Goal: Information Seeking & Learning: Learn about a topic

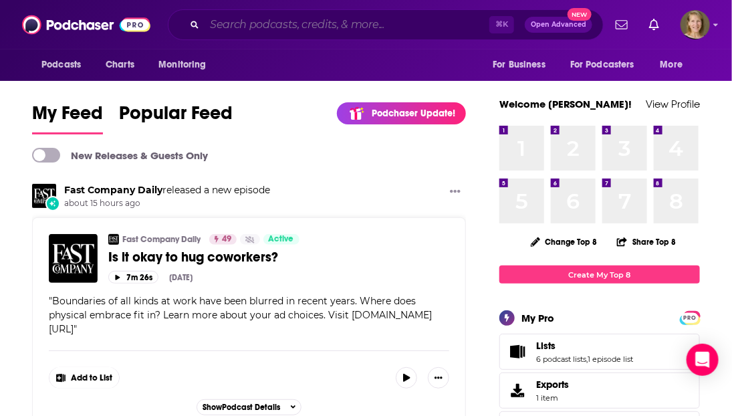
click at [323, 21] on input "Search podcasts, credits, & more..." at bounding box center [346, 24] width 285 height 21
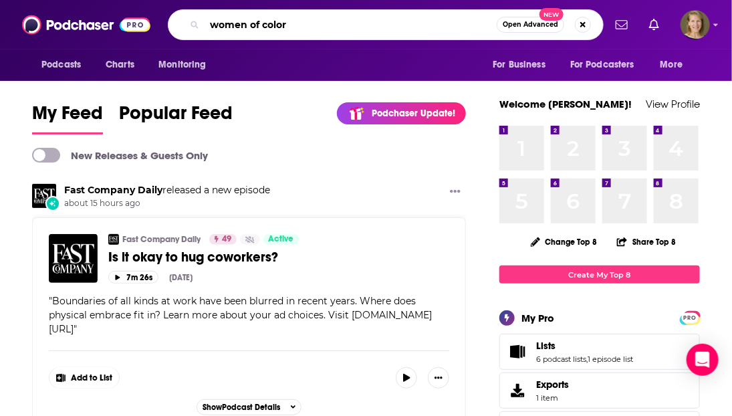
type input "women of color"
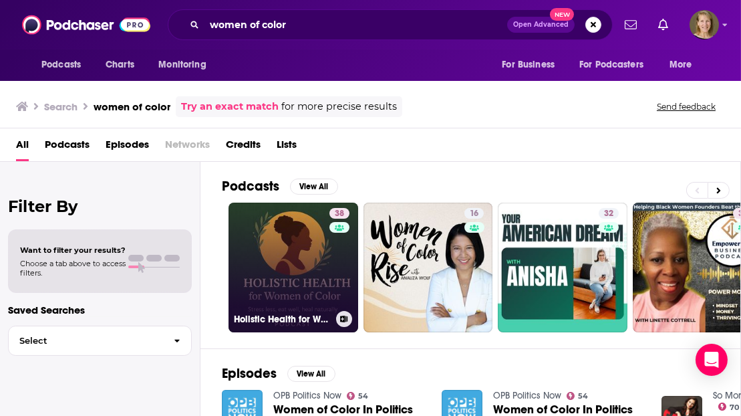
click at [311, 281] on link "38 Holistic Health for Women of Color" at bounding box center [293, 267] width 130 height 130
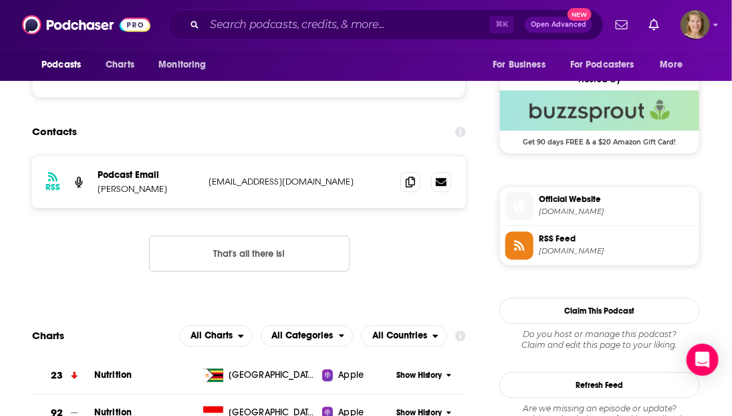
scroll to position [989, 0]
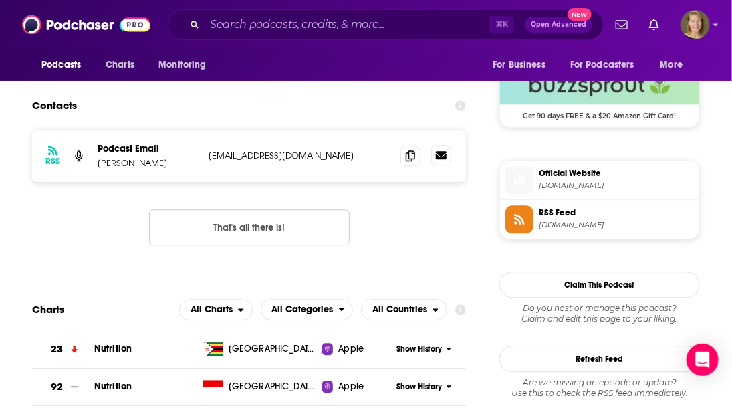
click at [444, 156] on icon at bounding box center [441, 155] width 11 height 8
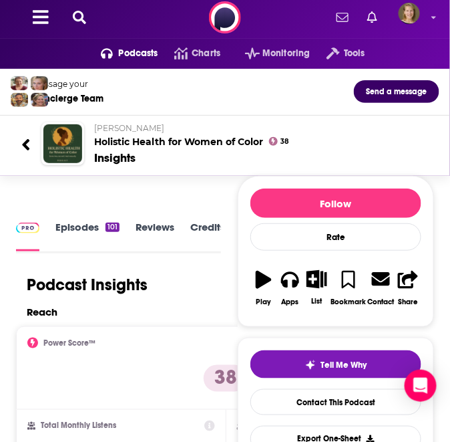
scroll to position [0, 0]
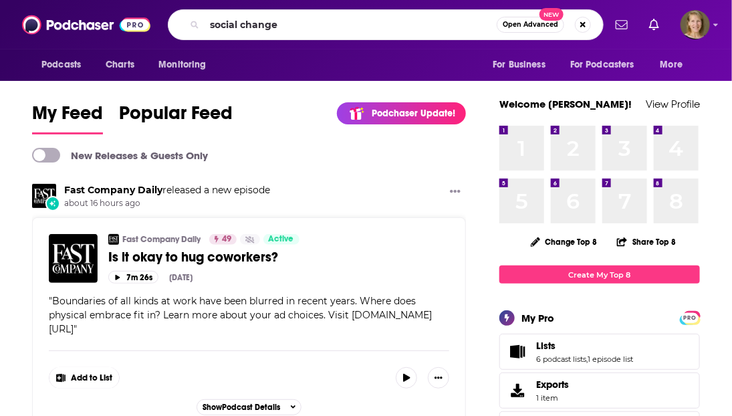
type input "social change"
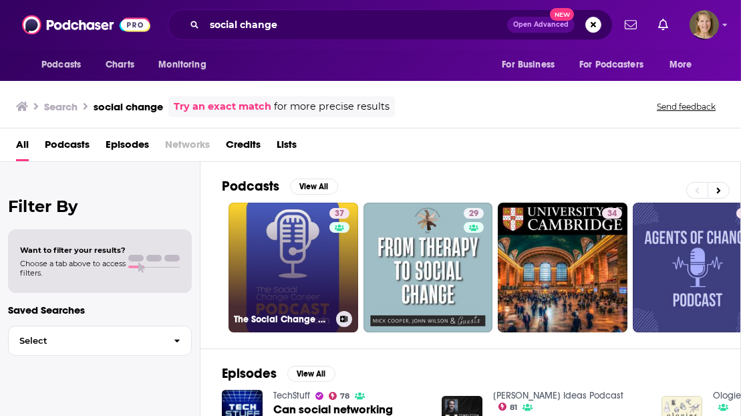
click at [281, 282] on link "37 The Social Change Career Podcast" at bounding box center [293, 267] width 130 height 130
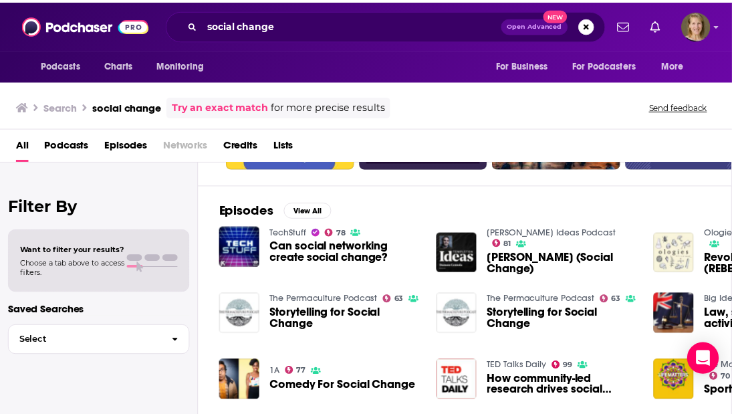
scroll to position [240, 0]
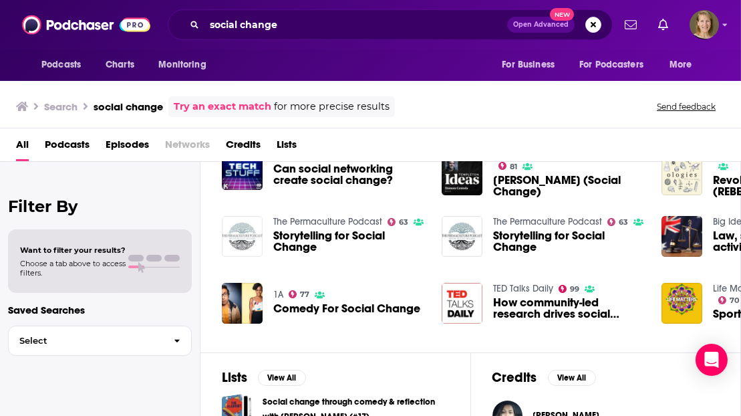
click at [247, 233] on img "Storytelling for Social Change" at bounding box center [242, 236] width 41 height 41
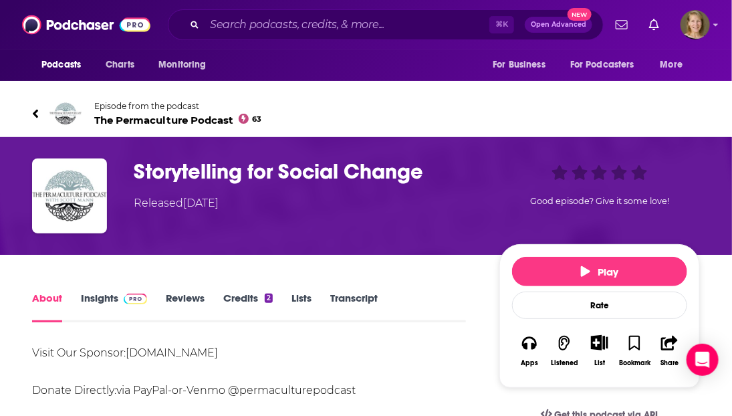
click at [170, 120] on span "The Permaculture Podcast 63" at bounding box center [178, 120] width 168 height 13
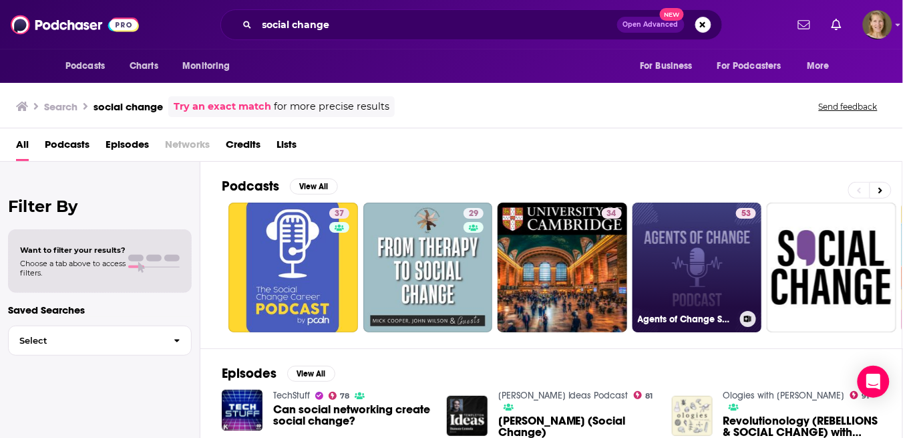
click at [691, 241] on link "53 Agents of Change Social Work Test Prep" at bounding box center [698, 267] width 130 height 130
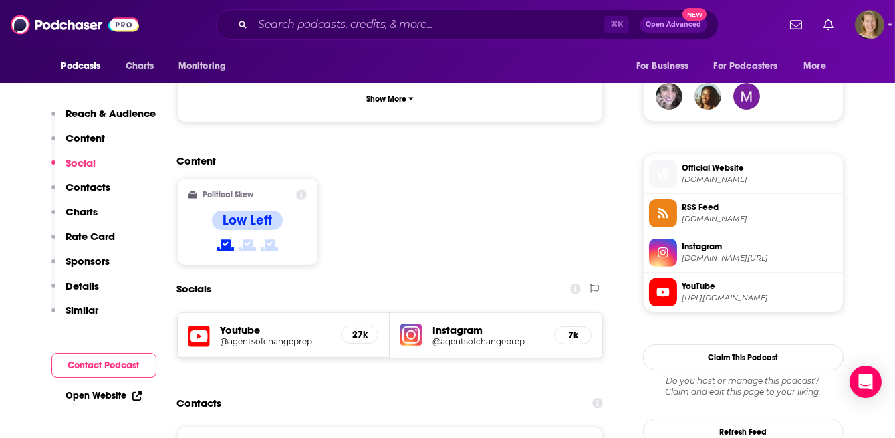
scroll to position [1060, 0]
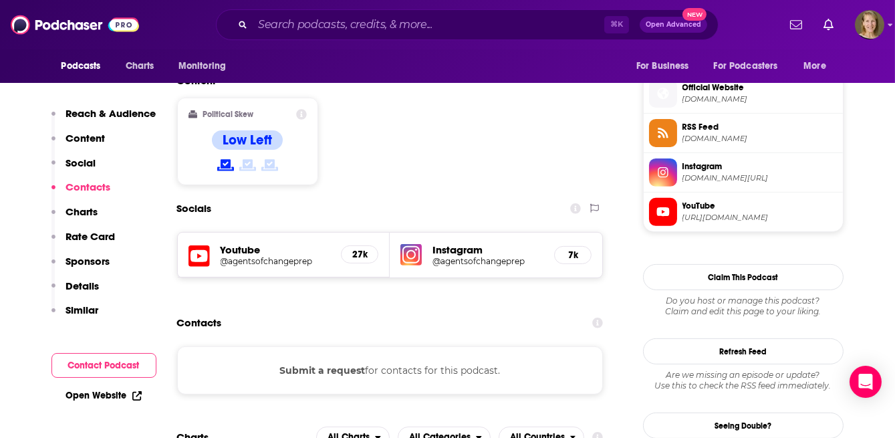
click at [321, 363] on button "Submit a request" at bounding box center [322, 370] width 86 height 15
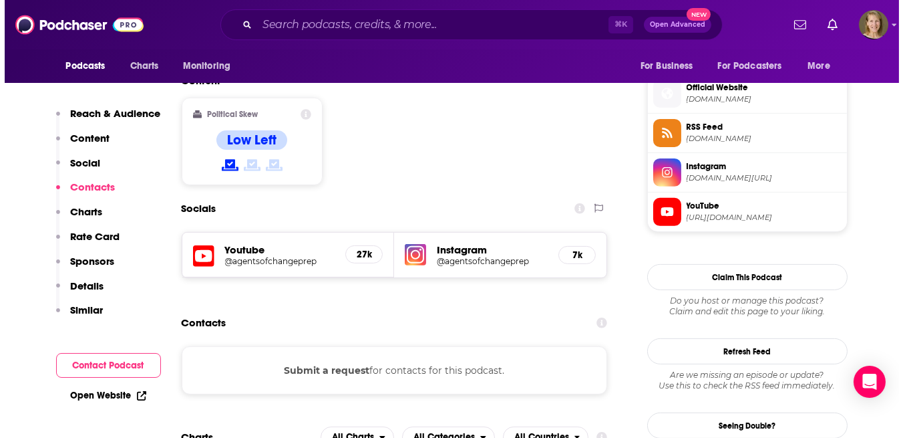
scroll to position [0, 0]
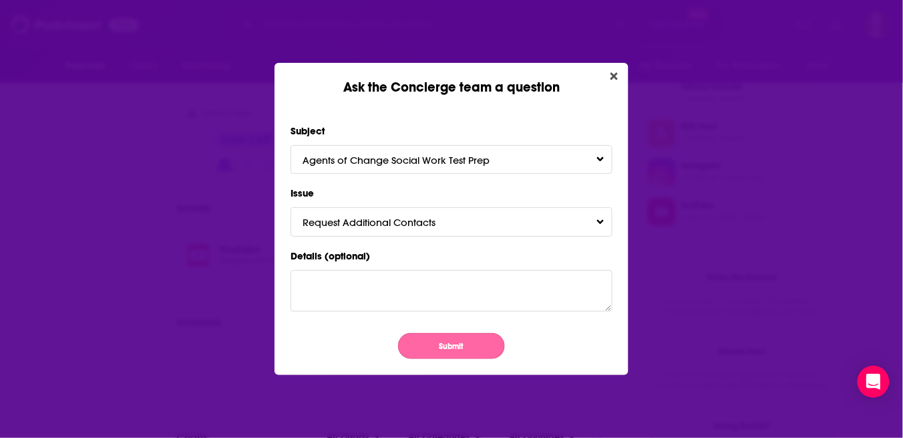
click at [471, 359] on div "Subject Agents of Change Social Work Test Prep Issue Request Additional Contact…" at bounding box center [452, 236] width 354 height 280
click at [466, 349] on button "Submit" at bounding box center [451, 346] width 107 height 26
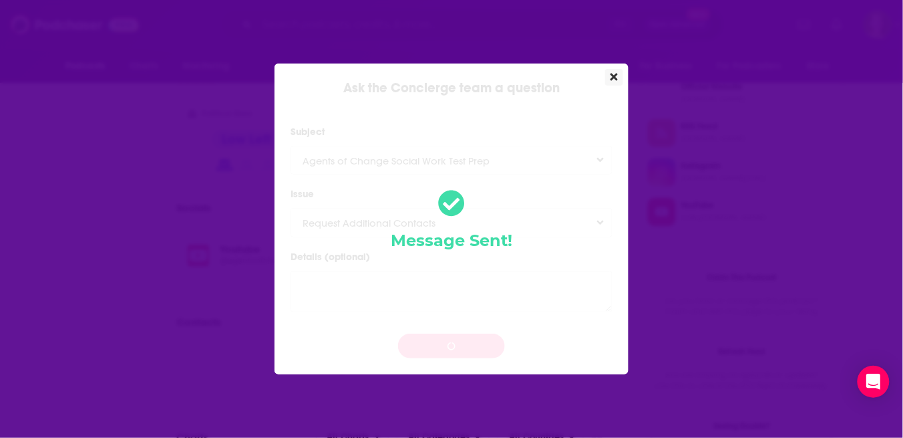
click at [612, 73] on icon "Close" at bounding box center [614, 76] width 7 height 11
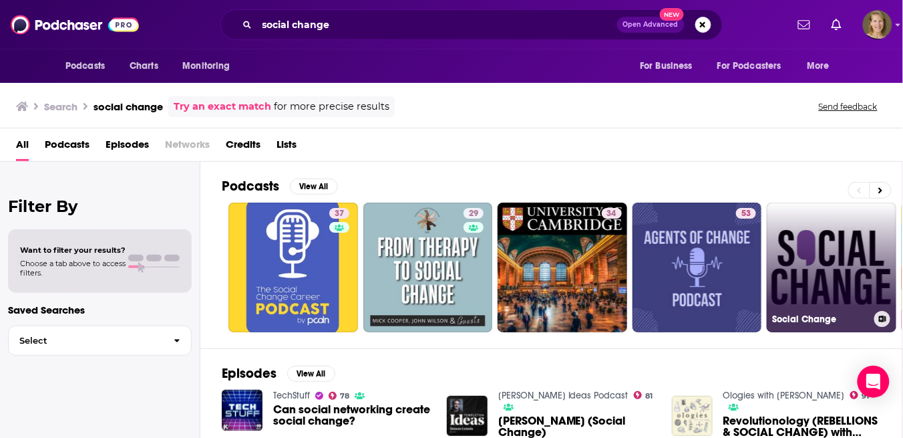
click at [731, 262] on link "Social Change" at bounding box center [832, 267] width 130 height 130
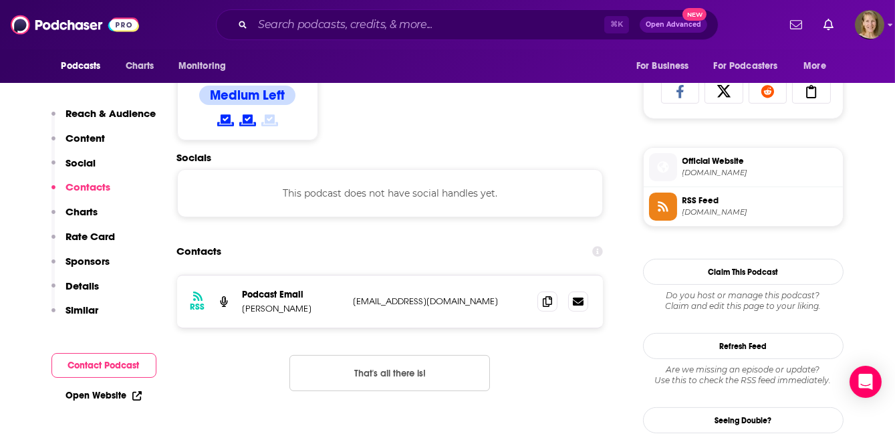
scroll to position [1031, 0]
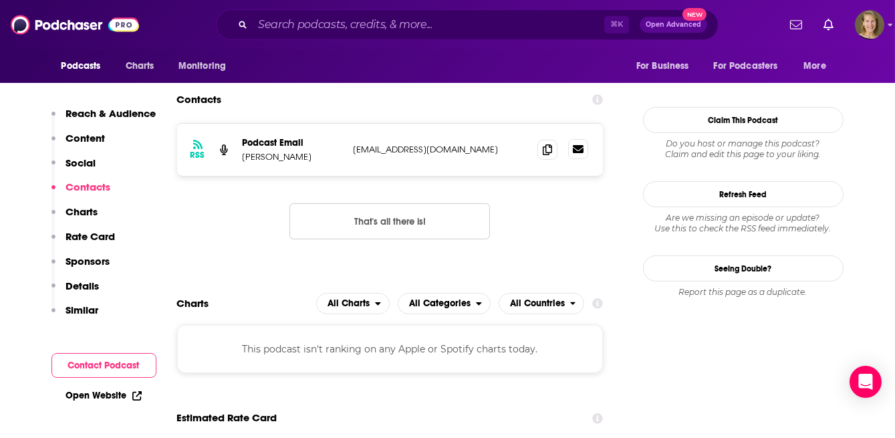
click at [581, 148] on icon at bounding box center [578, 149] width 11 height 8
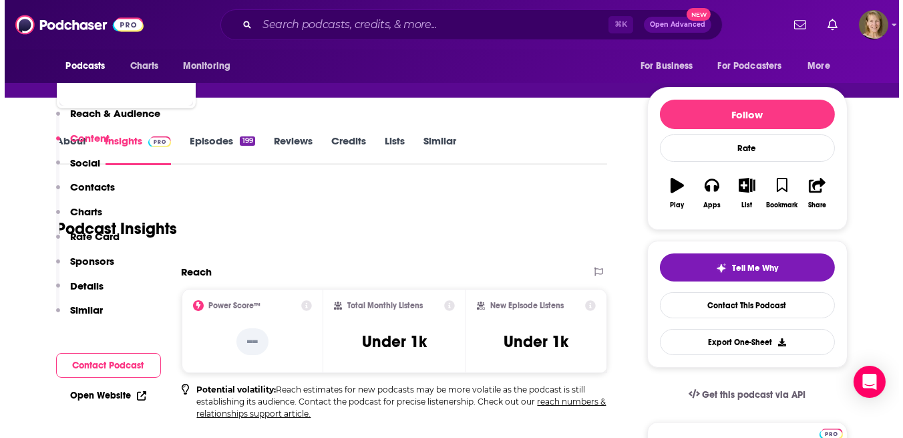
scroll to position [0, 0]
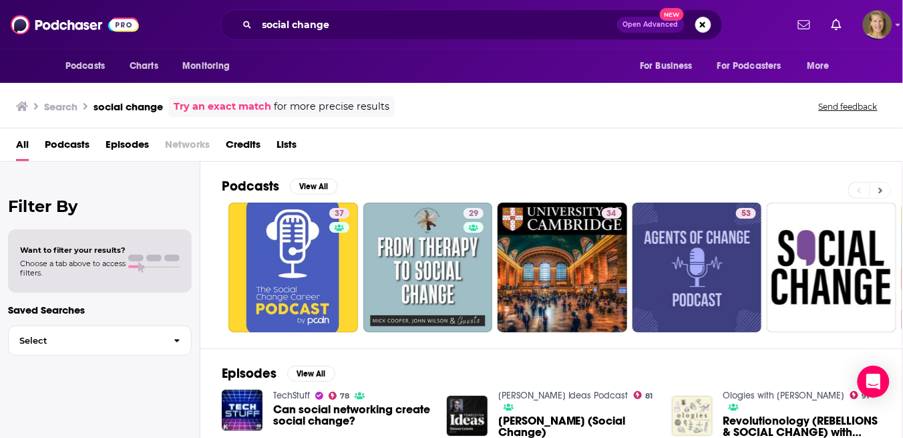
click at [731, 192] on icon at bounding box center [880, 190] width 5 height 9
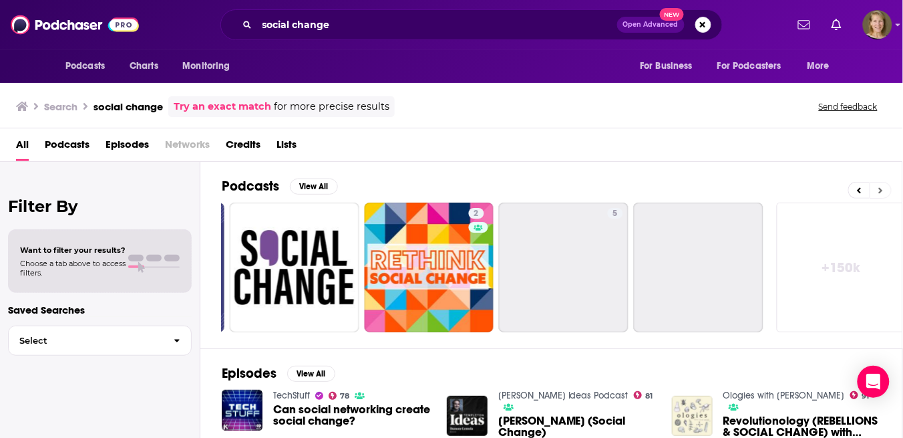
scroll to position [0, 544]
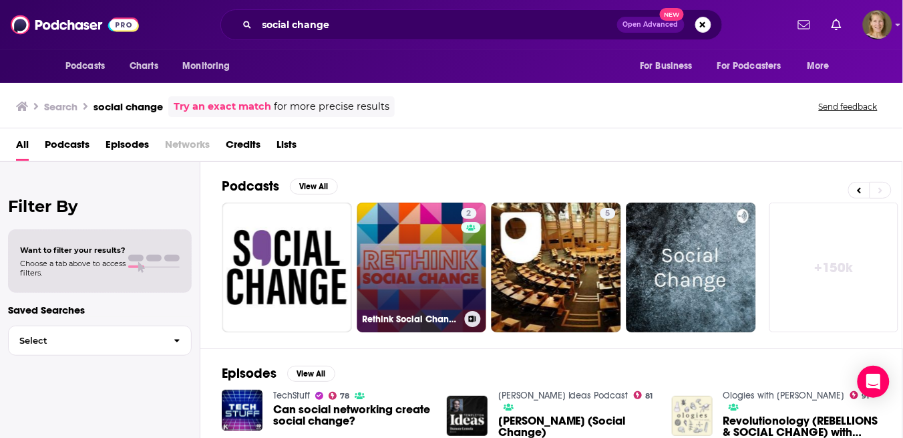
click at [401, 261] on link "2 Rethink Social Change" at bounding box center [422, 267] width 130 height 130
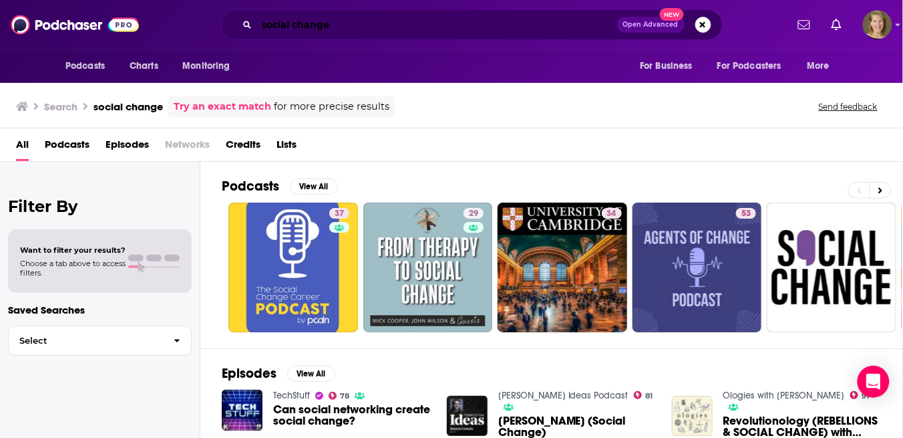
drag, startPoint x: 295, startPoint y: 23, endPoint x: 305, endPoint y: 25, distance: 10.1
click at [295, 23] on input "social change" at bounding box center [437, 24] width 360 height 21
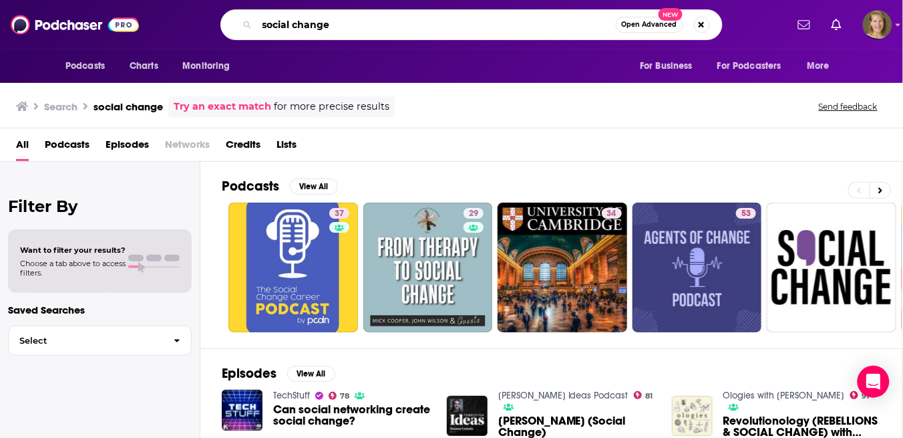
drag, startPoint x: 335, startPoint y: 24, endPoint x: 236, endPoint y: 23, distance: 98.9
click at [236, 23] on div "social change Open Advanced New" at bounding box center [471, 24] width 502 height 31
type input "black leadership"
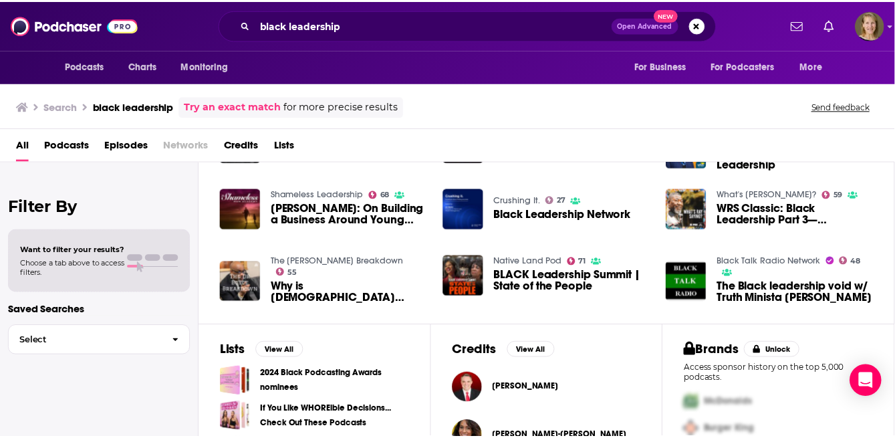
scroll to position [285, 0]
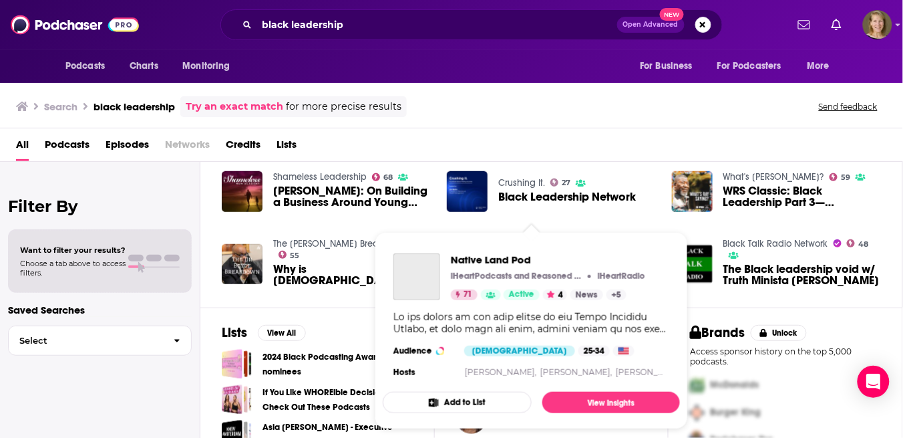
click at [525, 241] on span "Native Land Pod iHeartPodcasts and Reasoned Choice iHeartRadio 71 Active 4 News…" at bounding box center [531, 330] width 297 height 197
click at [494, 257] on span "Native Land Pod" at bounding box center [548, 259] width 194 height 13
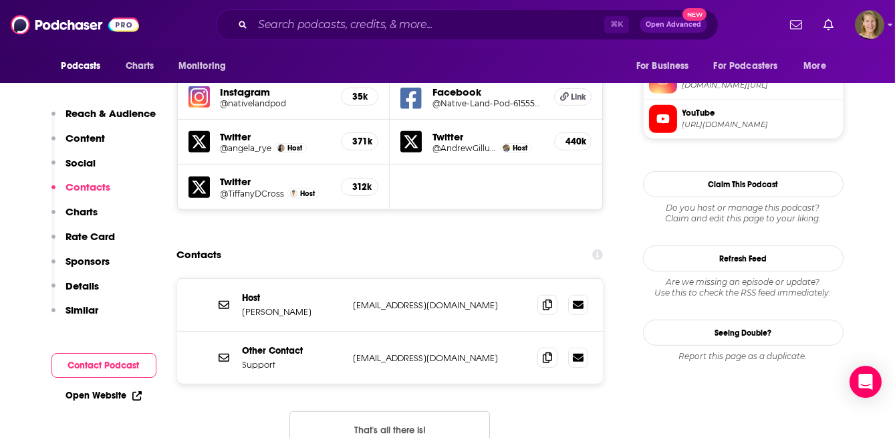
scroll to position [1235, 0]
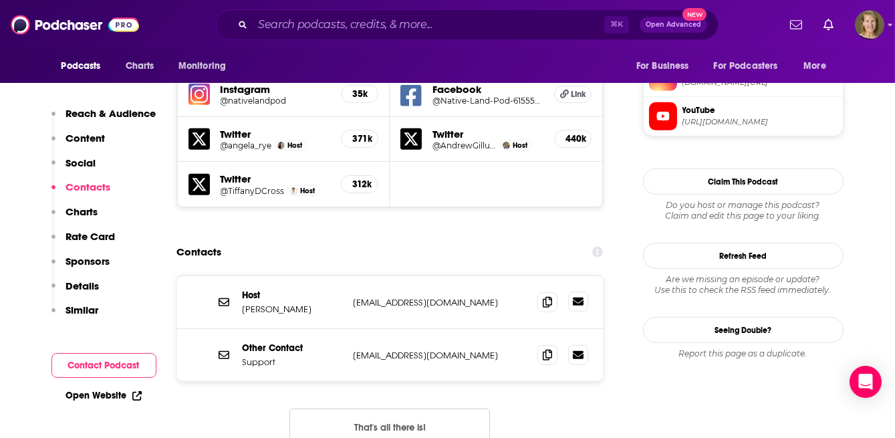
click at [575, 297] on icon at bounding box center [578, 301] width 11 height 8
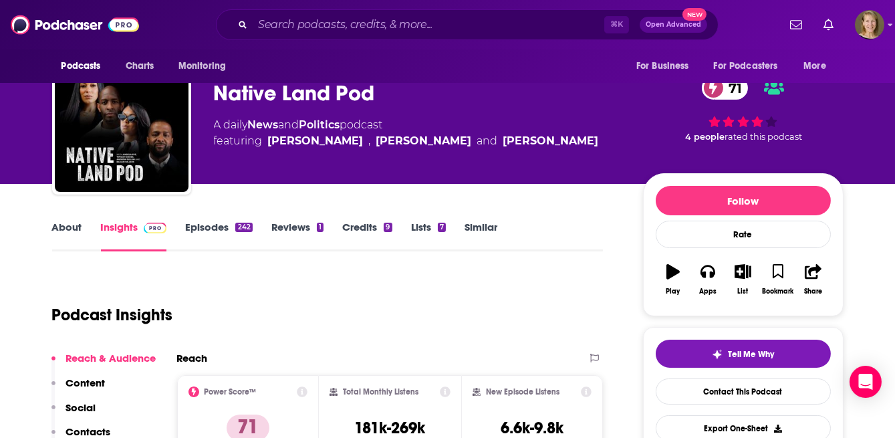
scroll to position [102, 0]
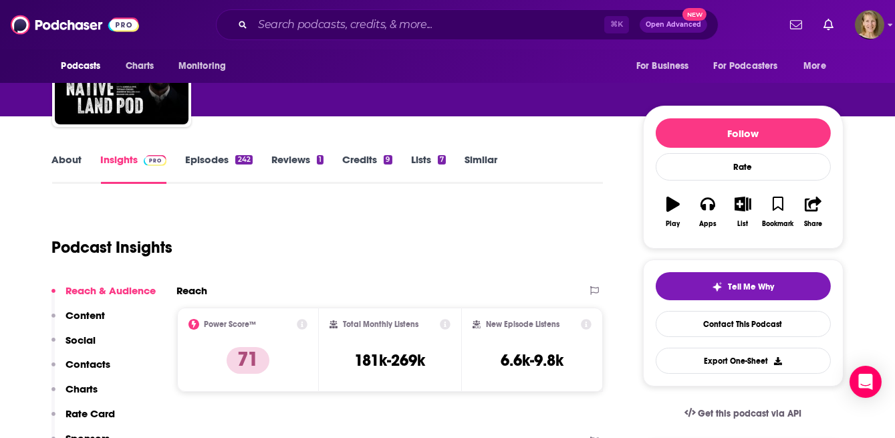
click at [482, 160] on link "Similar" at bounding box center [480, 168] width 33 height 31
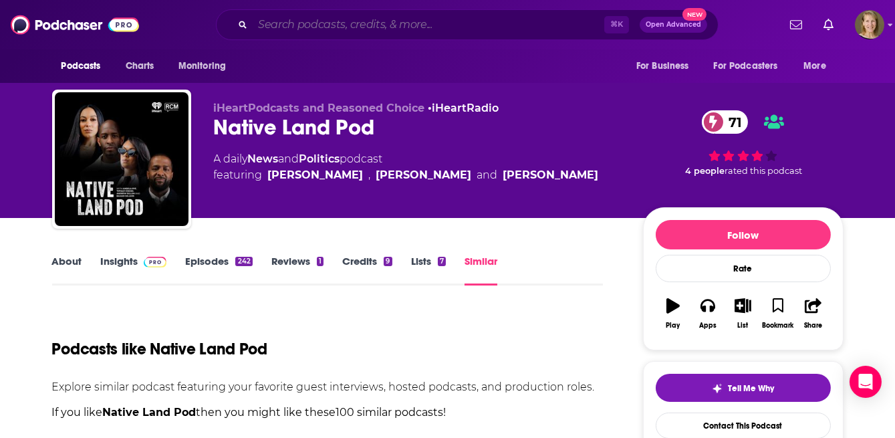
click at [273, 27] on input "Search podcasts, credits, & more..." at bounding box center [428, 24] width 351 height 21
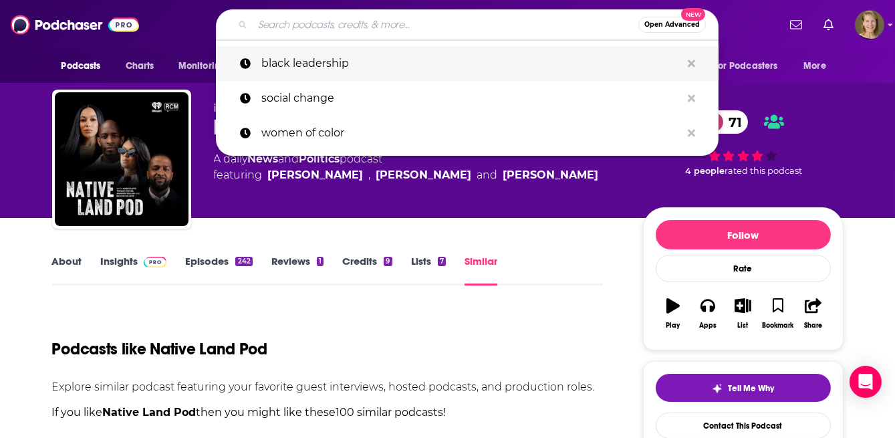
click at [273, 57] on p "black leadership" at bounding box center [471, 63] width 420 height 35
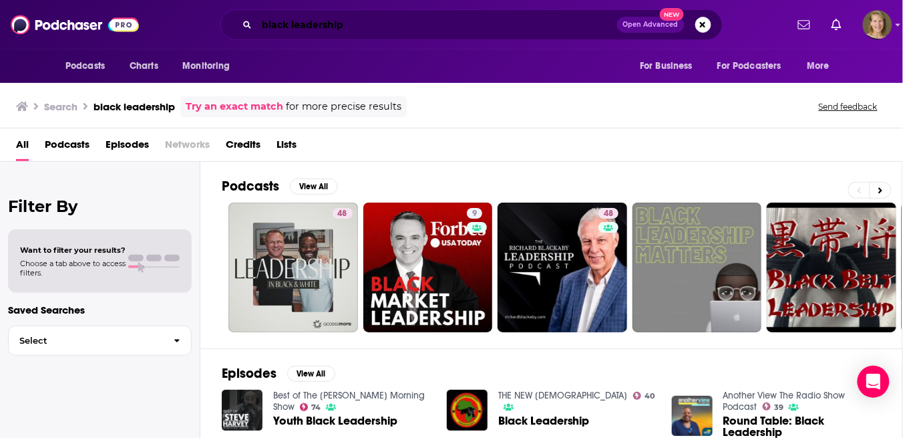
click at [293, 23] on input "black leadership" at bounding box center [437, 24] width 360 height 21
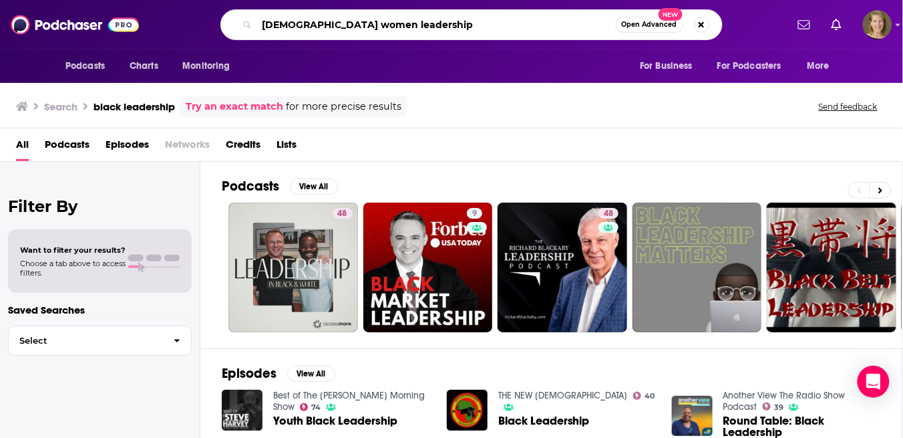
type input "[DEMOGRAPHIC_DATA] women leadership"
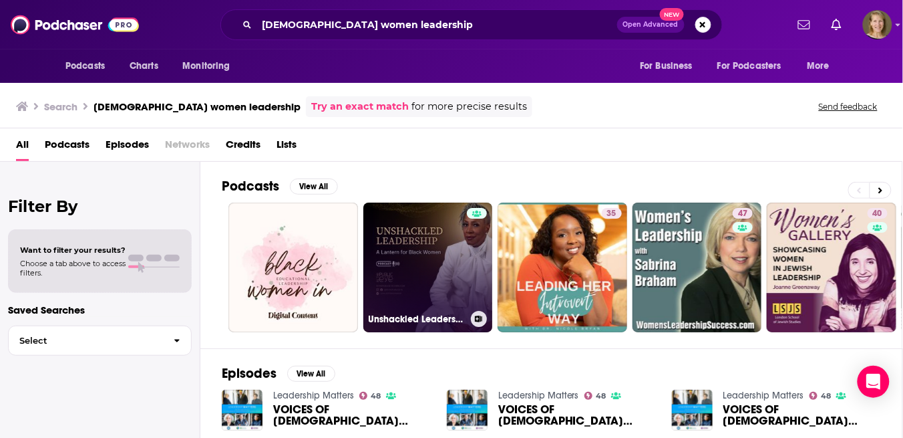
click at [414, 238] on link "Unshackled Leadership: A Lantern for [DEMOGRAPHIC_DATA] Women" at bounding box center [428, 267] width 130 height 130
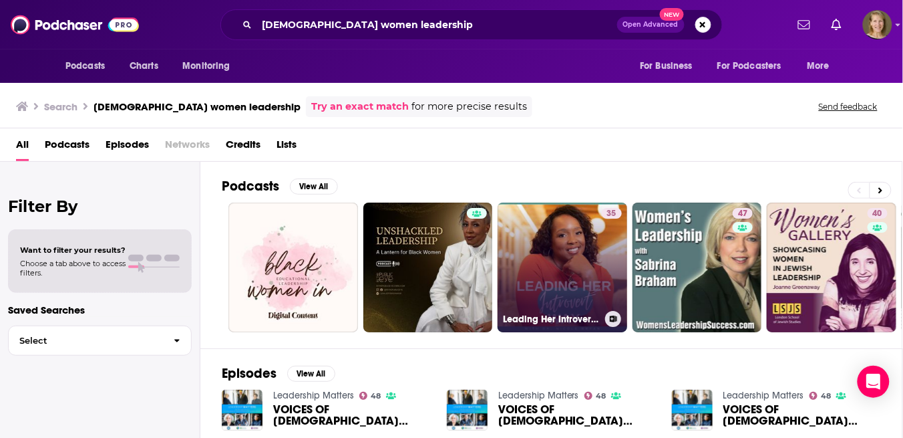
click at [550, 249] on link "35 Leading Her Introvert Way: Conversations about executive leadership, career …" at bounding box center [563, 267] width 130 height 130
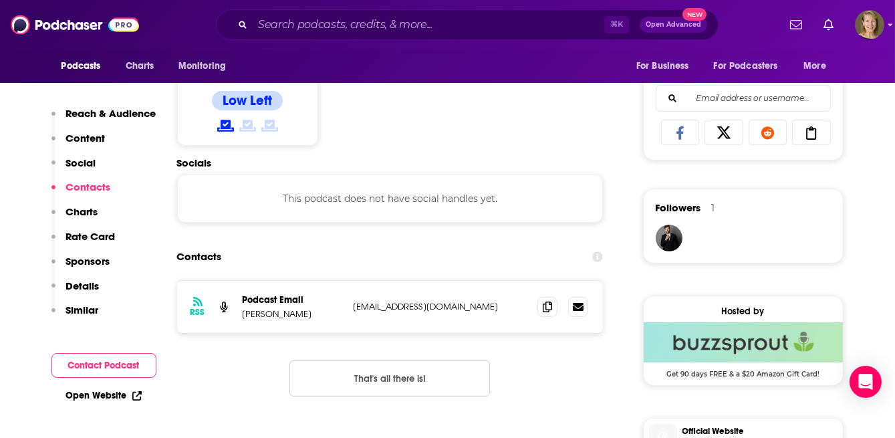
scroll to position [842, 0]
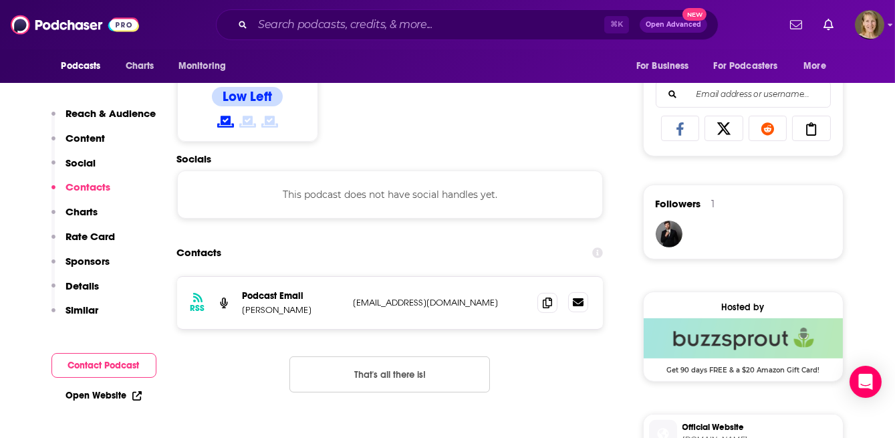
click at [579, 307] on link at bounding box center [578, 302] width 20 height 20
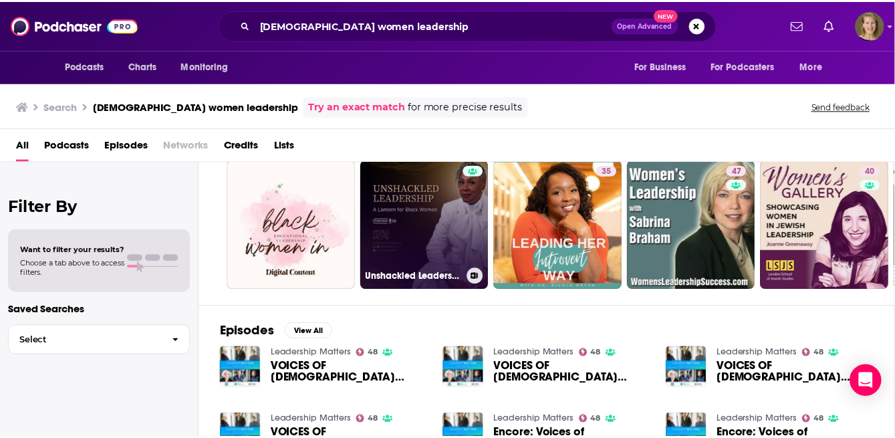
scroll to position [43, 0]
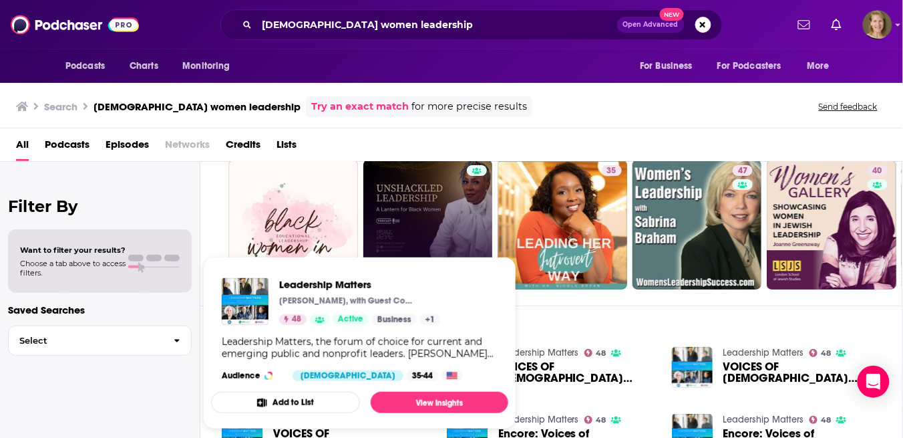
click at [303, 349] on div "Leadership Matters, the forum of choice for current and emerging public and non…" at bounding box center [360, 347] width 276 height 24
click at [331, 283] on span "Leadership Matters" at bounding box center [359, 284] width 161 height 13
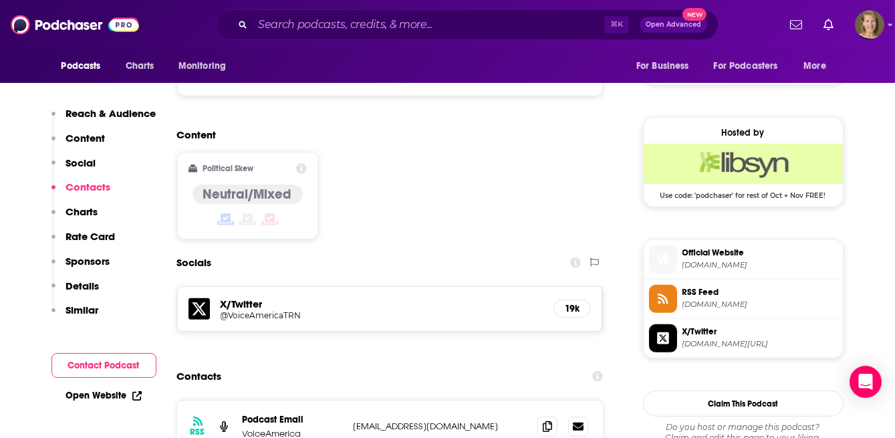
scroll to position [1034, 0]
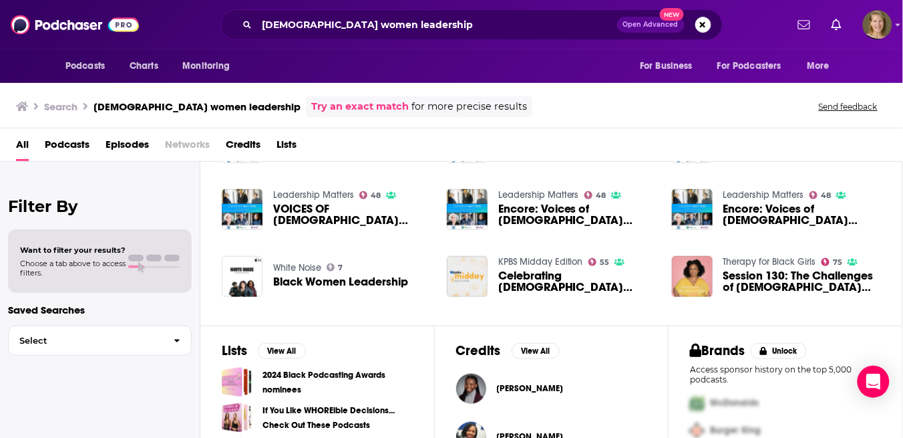
scroll to position [274, 0]
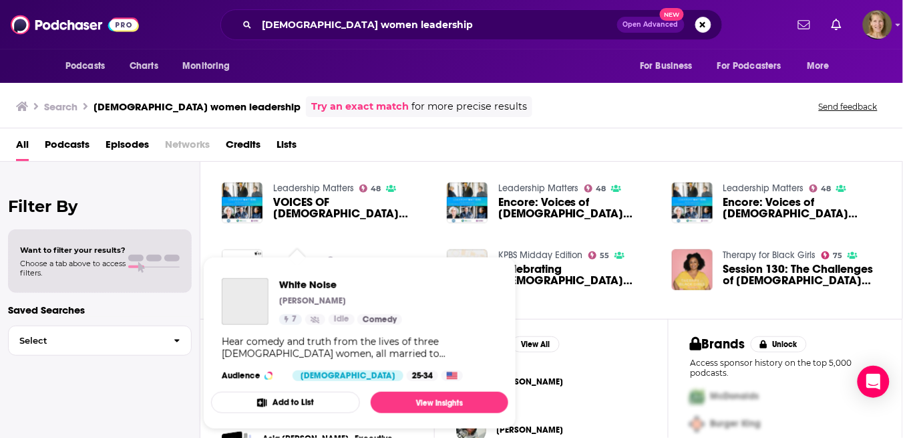
click at [291, 257] on span "White Noise [PERSON_NAME] 7 Idle Comedy Hear comedy and truth from the lives of…" at bounding box center [359, 343] width 297 height 172
click at [295, 283] on span "White Noise" at bounding box center [340, 284] width 123 height 13
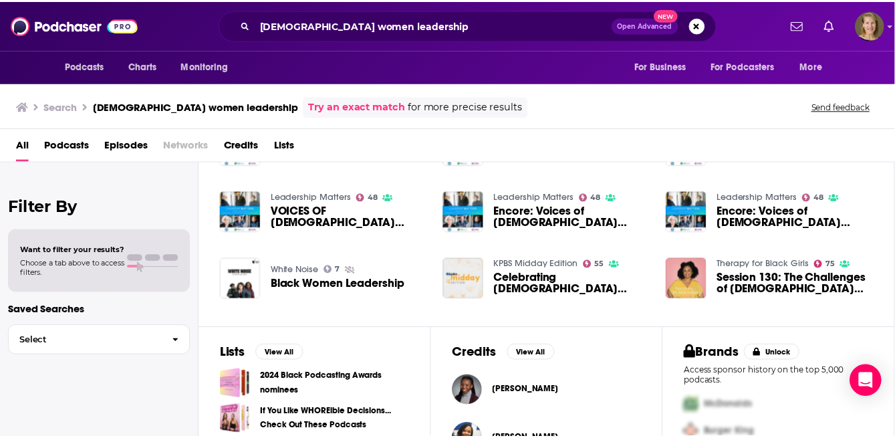
scroll to position [265, 0]
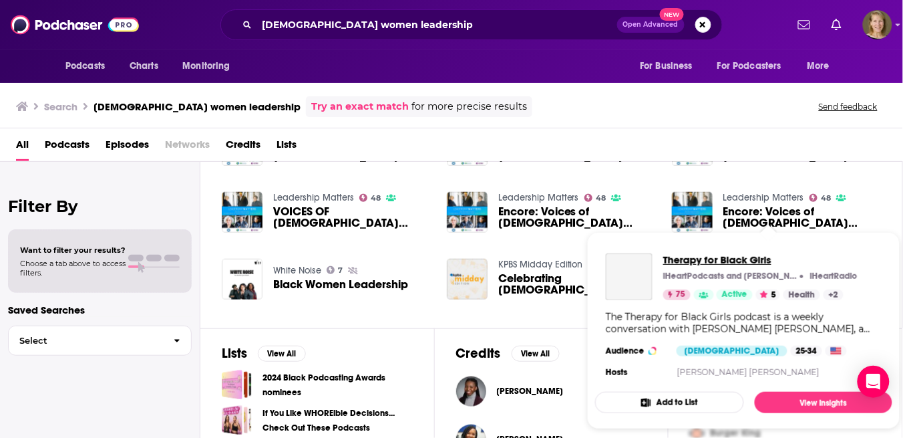
click at [731, 261] on span "Therapy for Black Girls" at bounding box center [760, 259] width 194 height 13
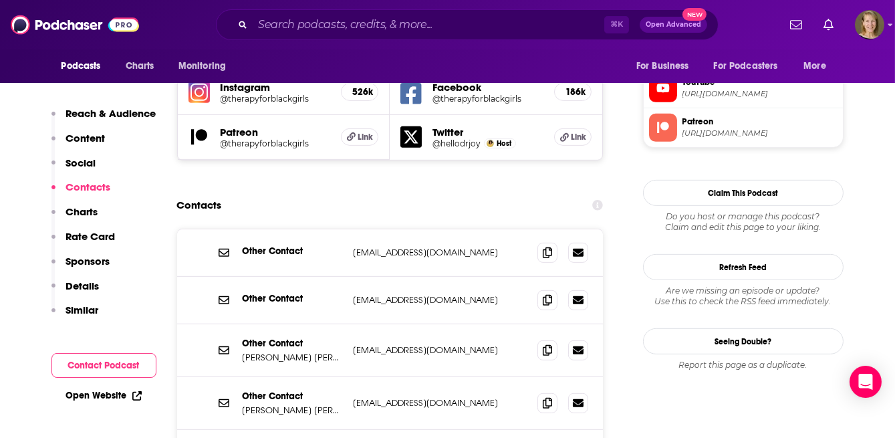
scroll to position [1263, 0]
click at [581, 345] on icon at bounding box center [578, 349] width 11 height 8
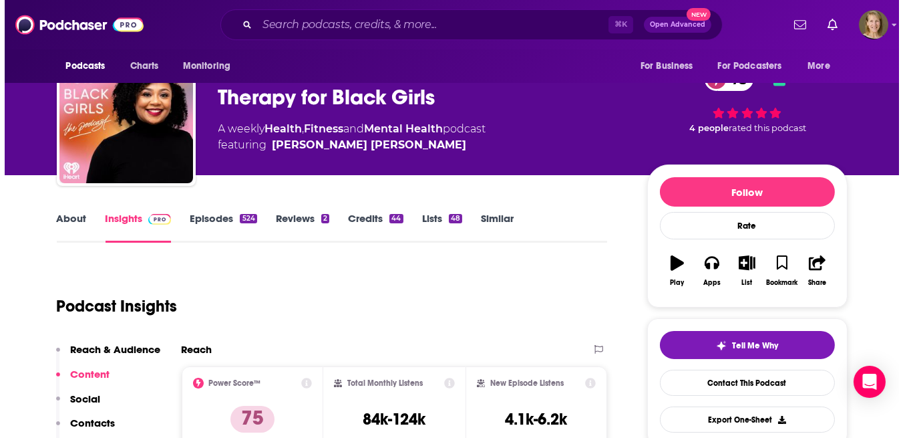
scroll to position [0, 0]
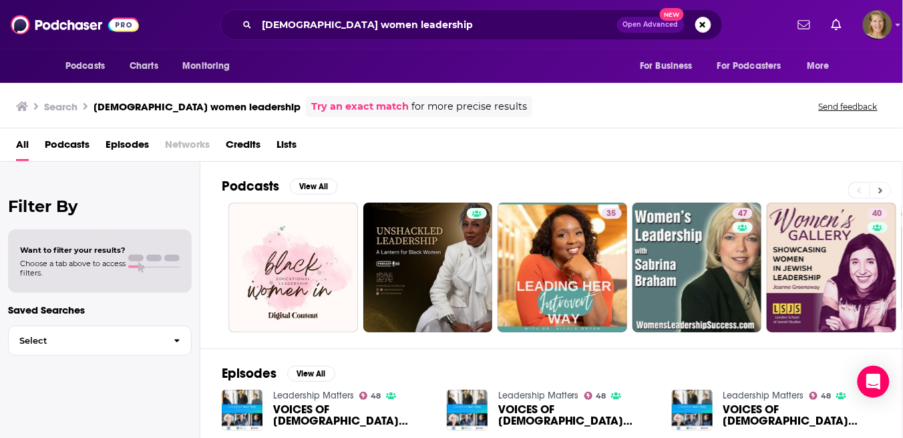
click at [731, 189] on button at bounding box center [881, 190] width 22 height 17
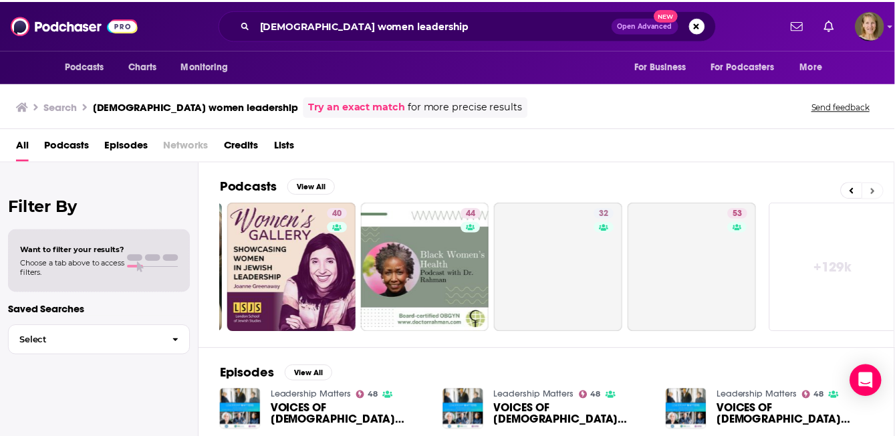
scroll to position [0, 544]
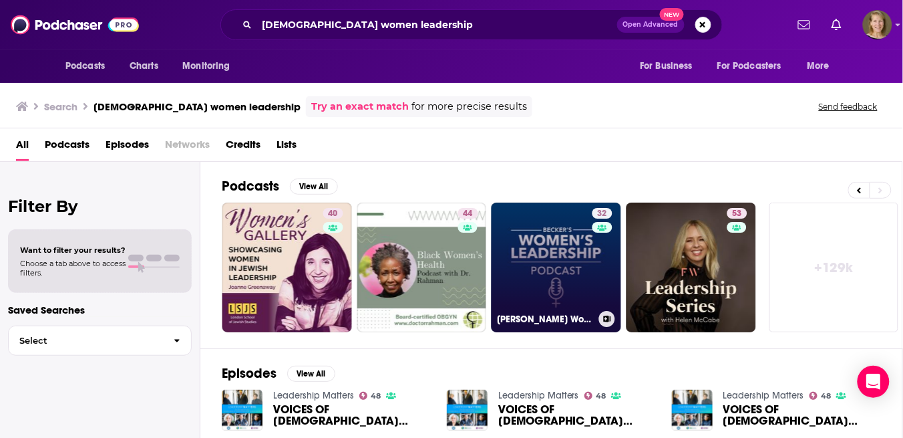
click at [555, 250] on link "32 [PERSON_NAME] Women’s Leadership" at bounding box center [557, 267] width 130 height 130
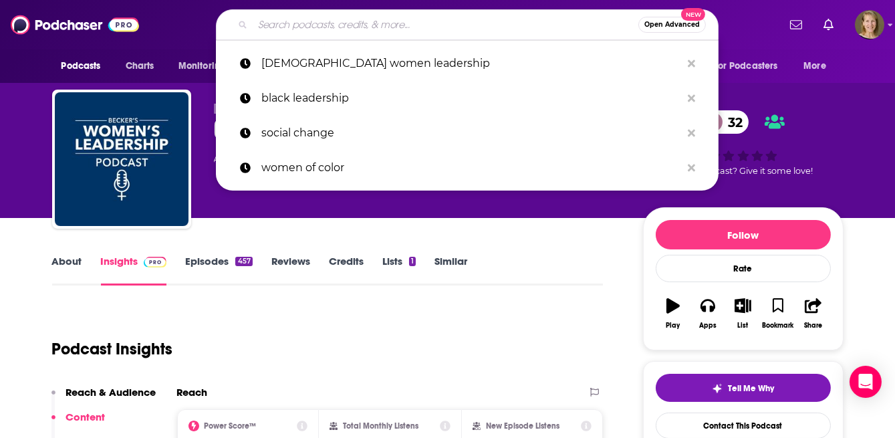
click at [311, 23] on input "Search podcasts, credits, & more..." at bounding box center [445, 24] width 385 height 21
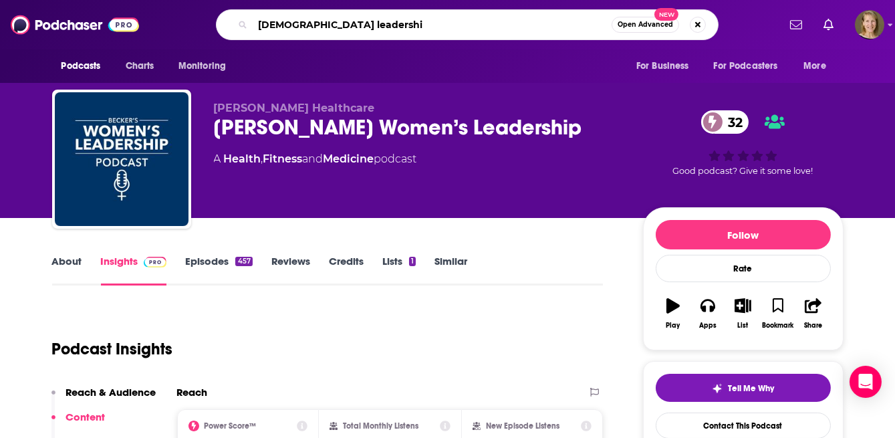
type input "[DEMOGRAPHIC_DATA] leadership"
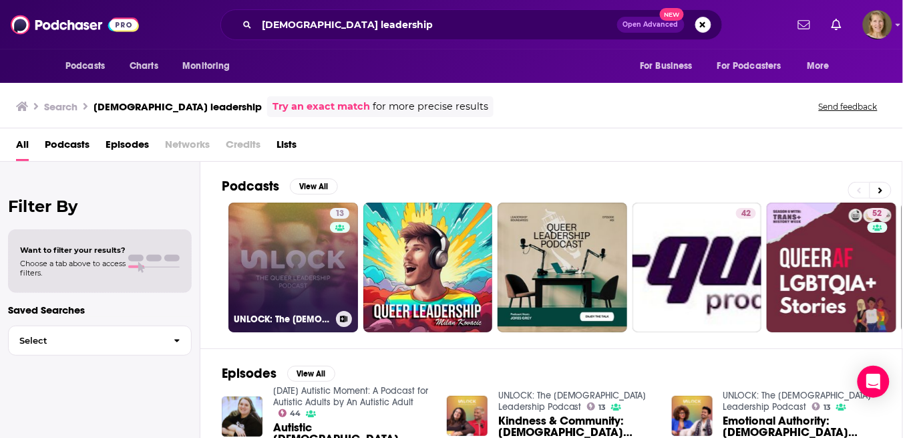
click at [294, 260] on link "13 UNLOCK: The [DEMOGRAPHIC_DATA] Leadership Podcast" at bounding box center [293, 267] width 130 height 130
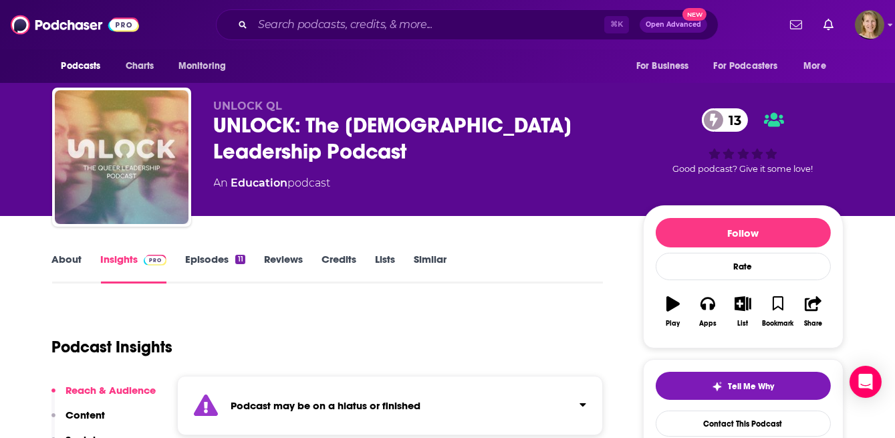
scroll to position [2, 0]
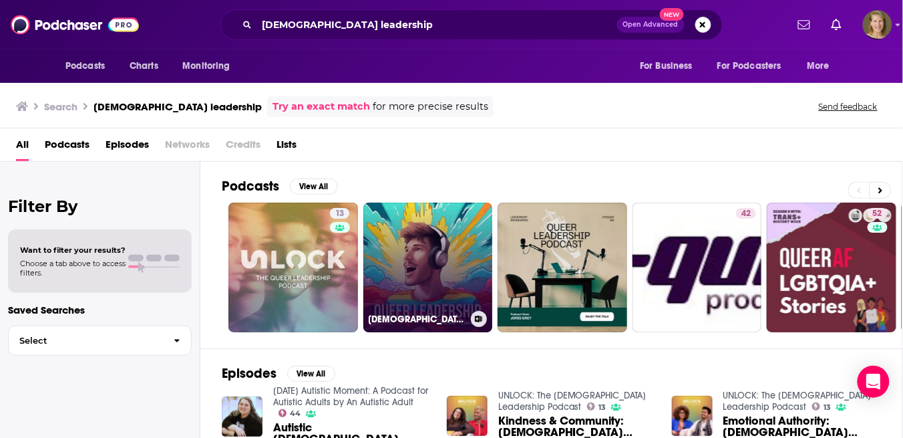
click at [428, 251] on link "[DEMOGRAPHIC_DATA] Leadership" at bounding box center [428, 267] width 130 height 130
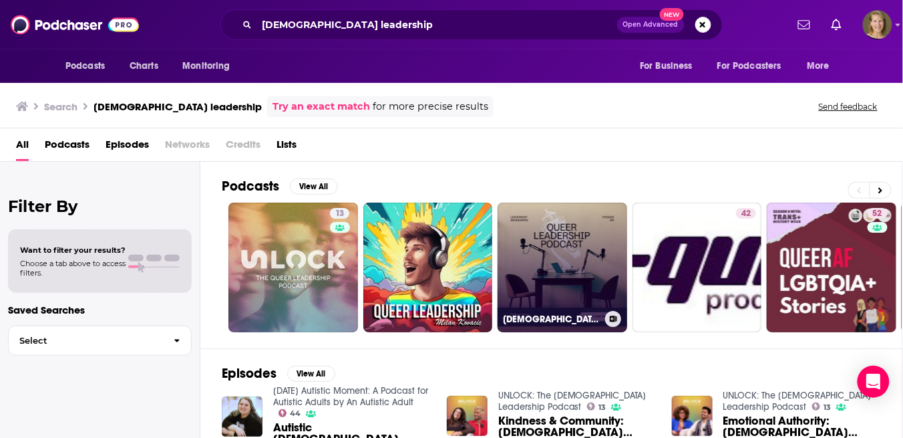
click at [568, 256] on link "[DEMOGRAPHIC_DATA] Leadership podcast" at bounding box center [563, 267] width 130 height 130
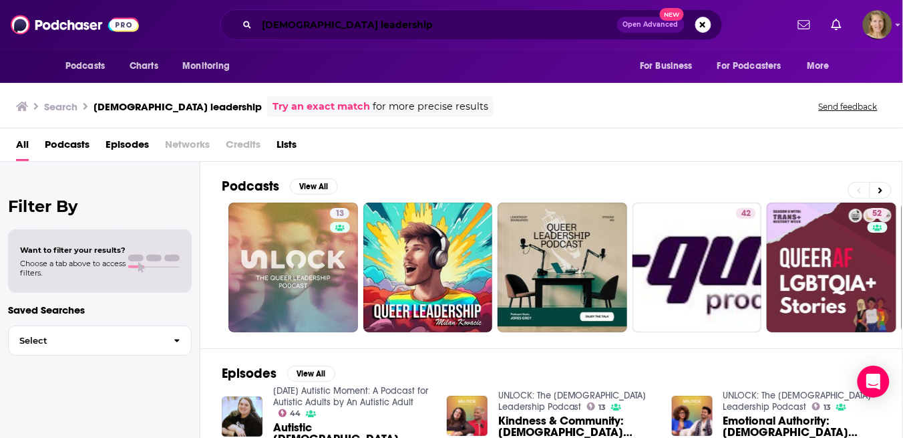
click at [351, 32] on input "[DEMOGRAPHIC_DATA] leadership" at bounding box center [437, 24] width 360 height 21
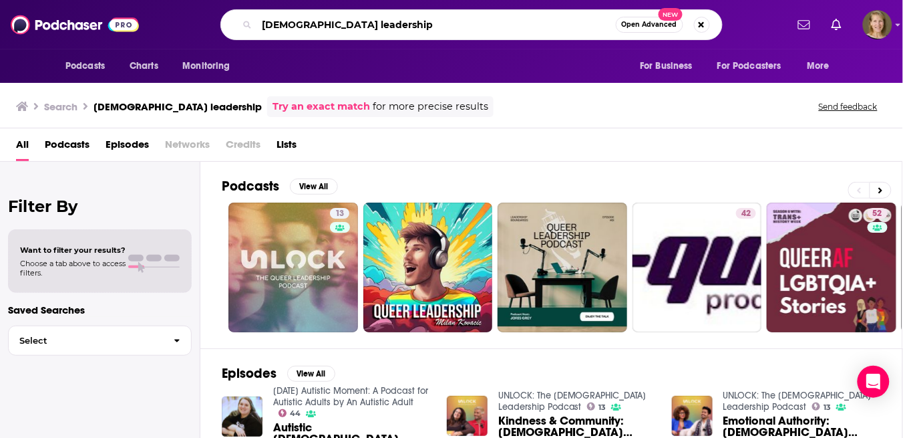
drag, startPoint x: 331, startPoint y: 25, endPoint x: 259, endPoint y: 25, distance: 71.5
click at [259, 25] on input "[DEMOGRAPHIC_DATA] leadership" at bounding box center [436, 24] width 359 height 21
type input "women in leadership"
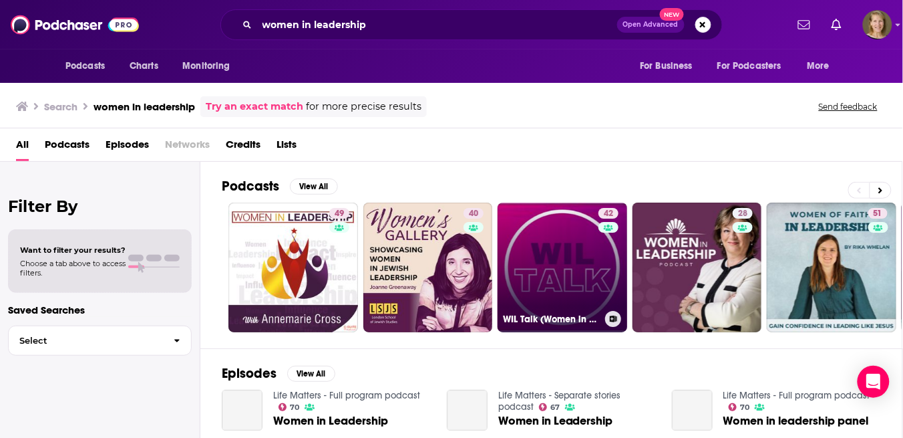
click at [568, 248] on link "42 WIL Talk (Women in Leadership Talk)" at bounding box center [563, 267] width 130 height 130
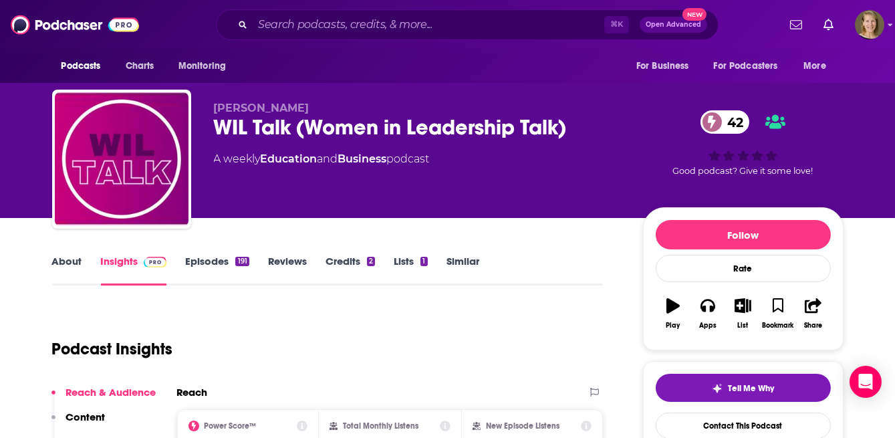
click at [465, 262] on link "Similar" at bounding box center [462, 270] width 33 height 31
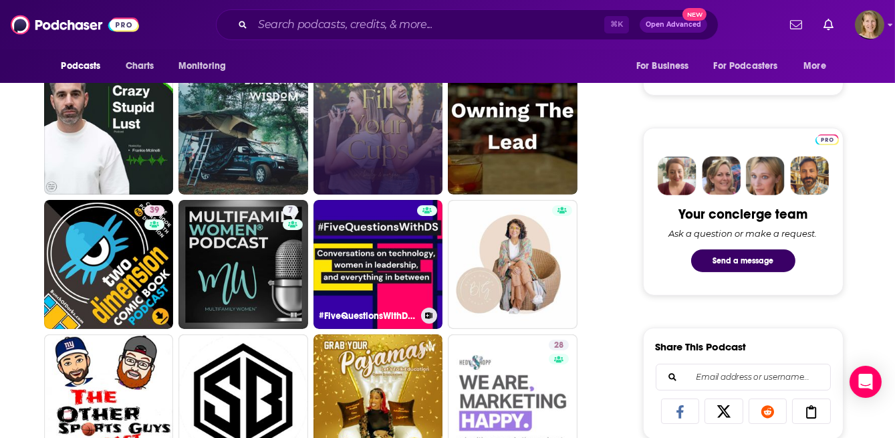
scroll to position [569, 0]
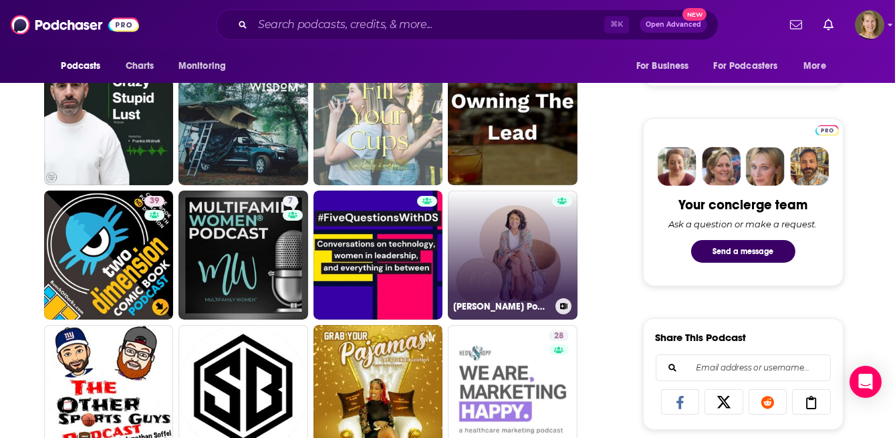
click at [535, 257] on link "[PERSON_NAME] Podcast" at bounding box center [513, 255] width 130 height 130
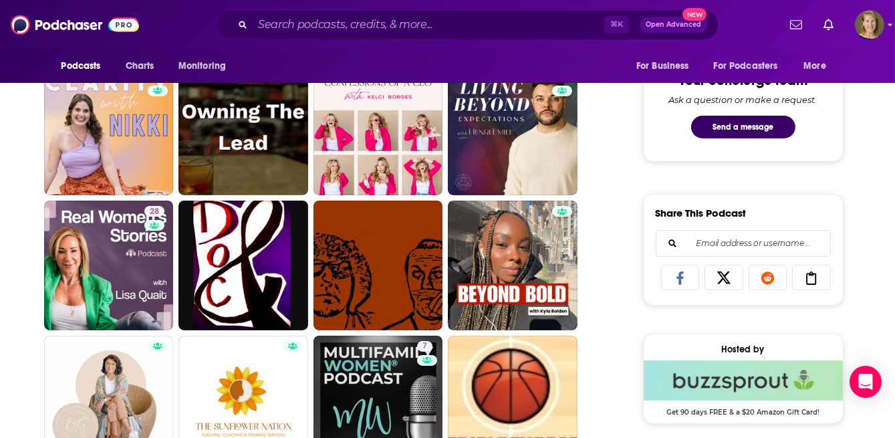
scroll to position [705, 0]
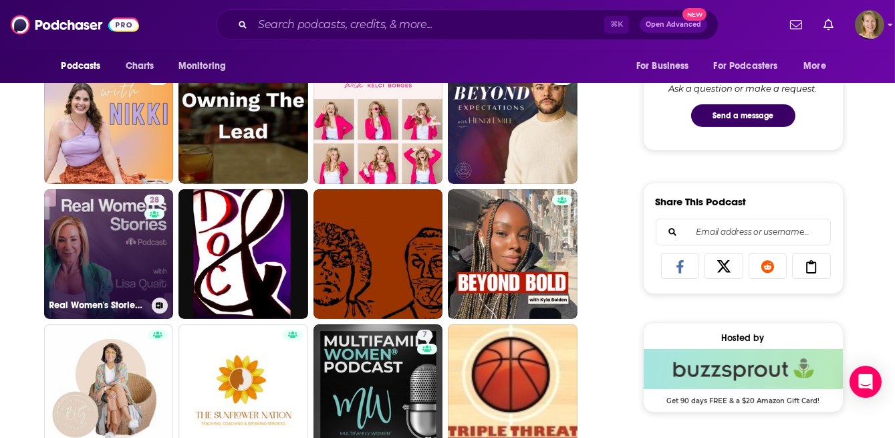
click at [126, 242] on link "28 Real Women's Stories with [PERSON_NAME]" at bounding box center [109, 254] width 130 height 130
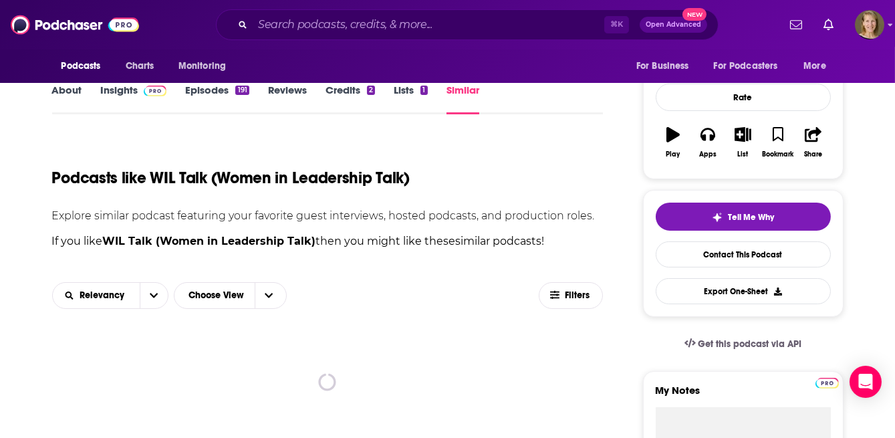
scroll to position [172, 0]
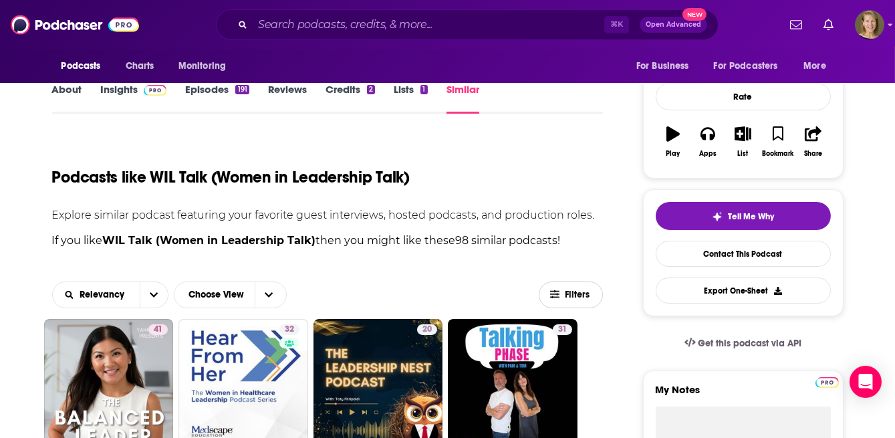
click at [578, 294] on span "Filters" at bounding box center [577, 294] width 27 height 9
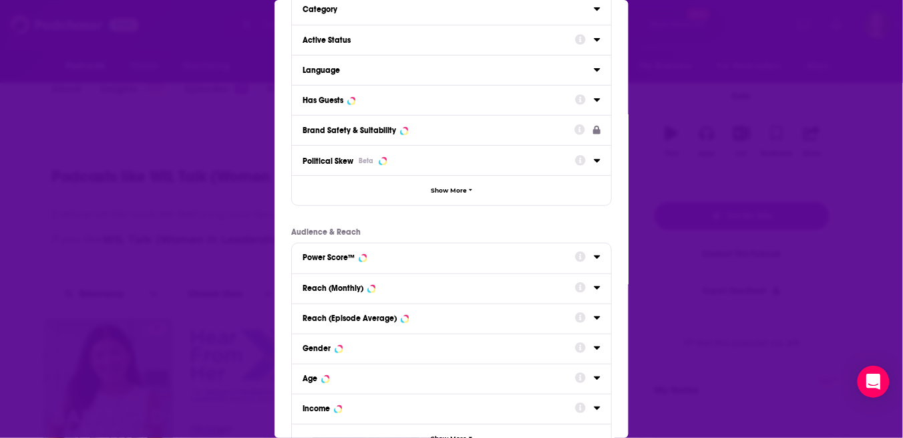
scroll to position [93, 0]
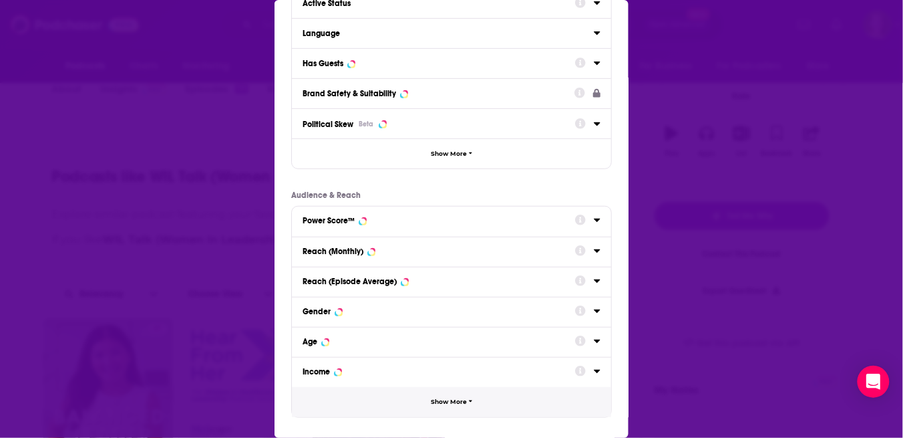
click at [447, 401] on span "Show More" at bounding box center [449, 401] width 36 height 7
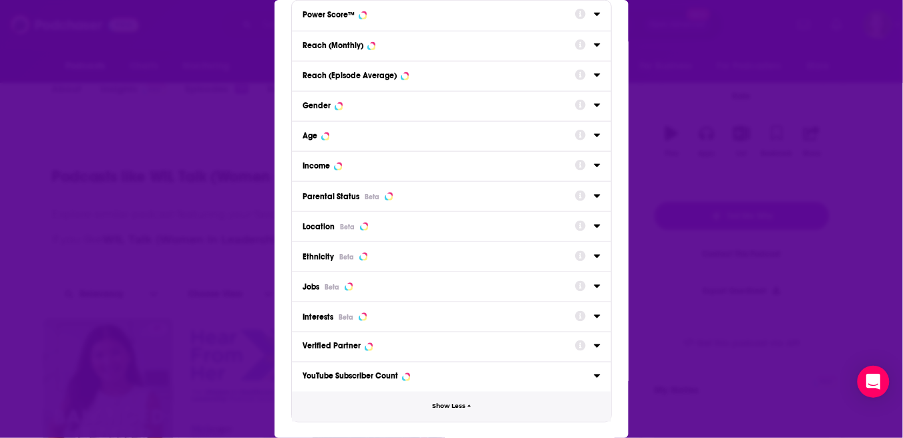
scroll to position [301, 0]
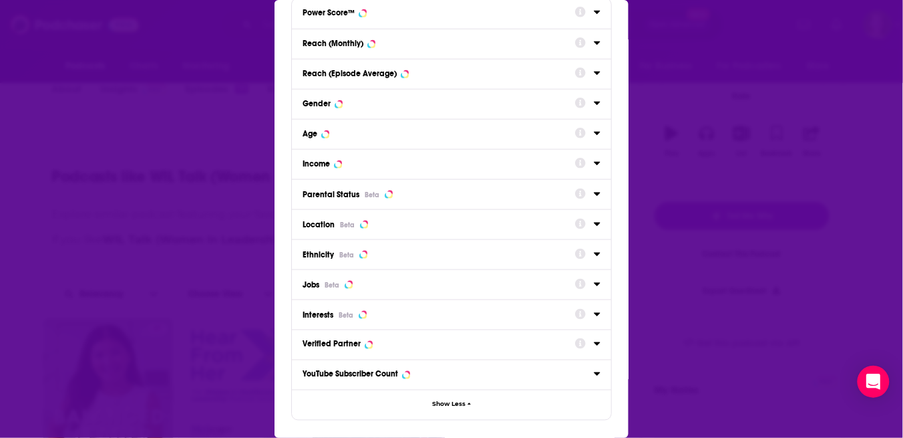
click at [327, 255] on span "Ethnicity" at bounding box center [318, 254] width 31 height 9
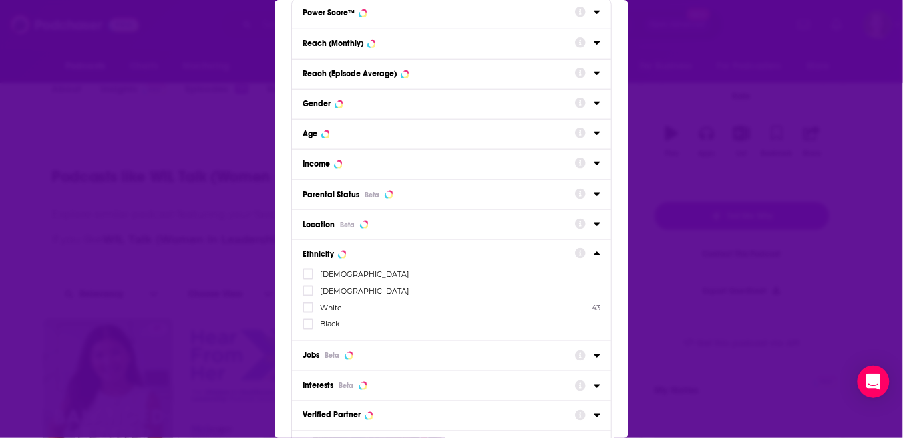
click at [325, 273] on span "[DEMOGRAPHIC_DATA]" at bounding box center [365, 273] width 90 height 9
click at [308, 278] on input "multiSelectOption-asian-0" at bounding box center [308, 278] width 0 height 0
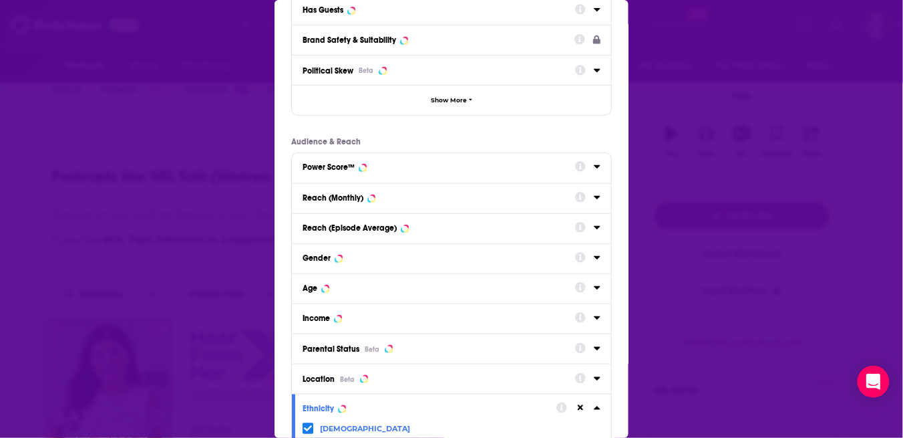
scroll to position [104, 0]
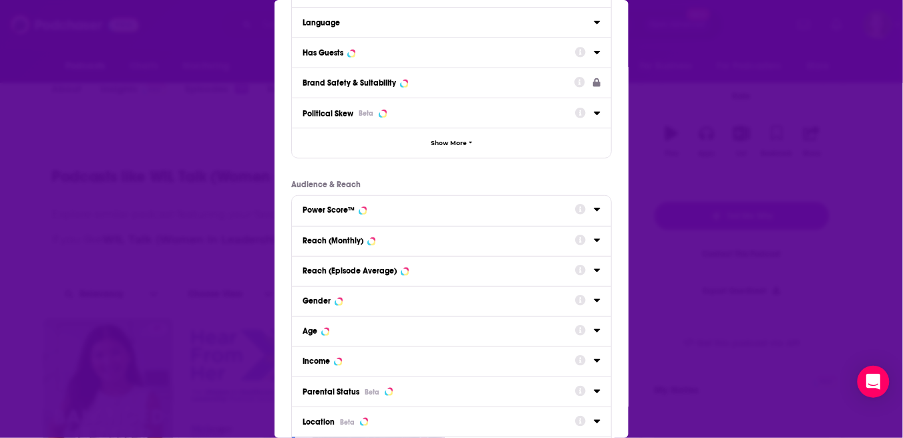
click at [401, 305] on button "Gender" at bounding box center [439, 300] width 273 height 17
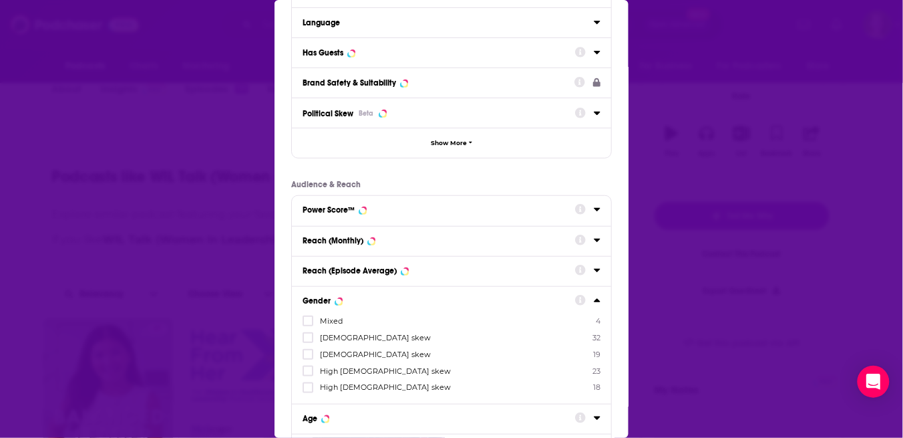
click at [338, 337] on span "[DEMOGRAPHIC_DATA] skew" at bounding box center [375, 337] width 111 height 9
click at [308, 341] on input "multiSelectOption-moderatefemale-1" at bounding box center [308, 341] width 0 height 0
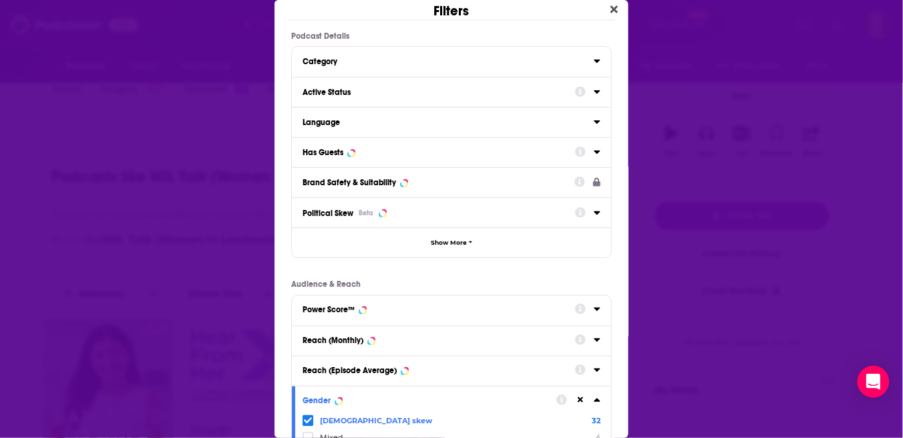
scroll to position [0, 0]
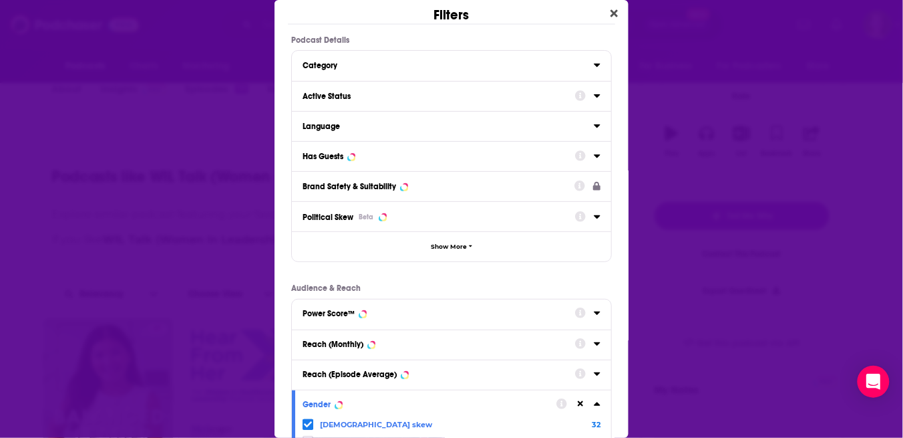
click at [441, 160] on div "Has Guests" at bounding box center [435, 156] width 264 height 9
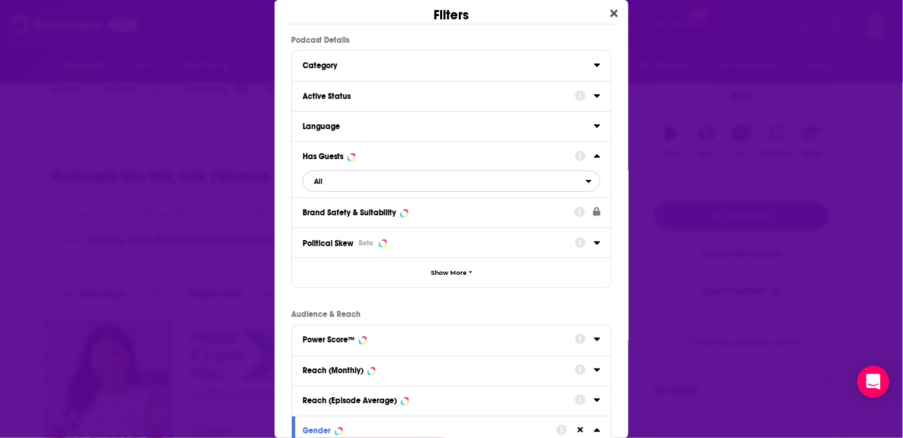
click at [333, 180] on span "All" at bounding box center [444, 180] width 283 height 17
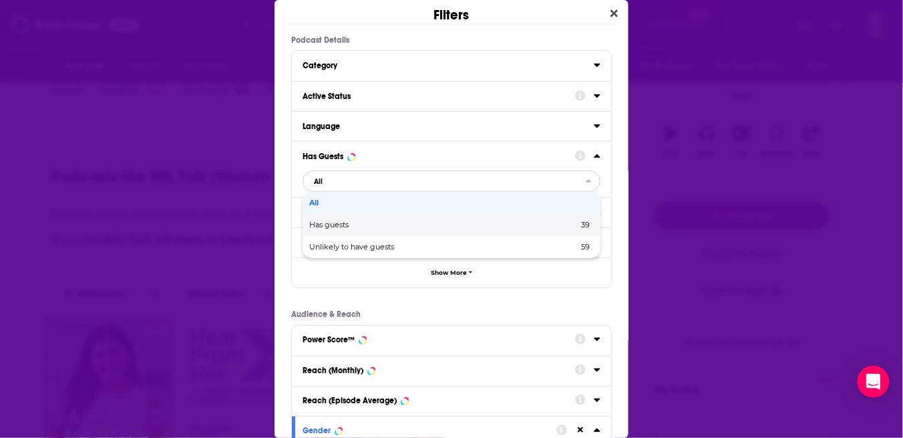
click at [339, 226] on span "Has guests" at bounding box center [386, 224] width 154 height 7
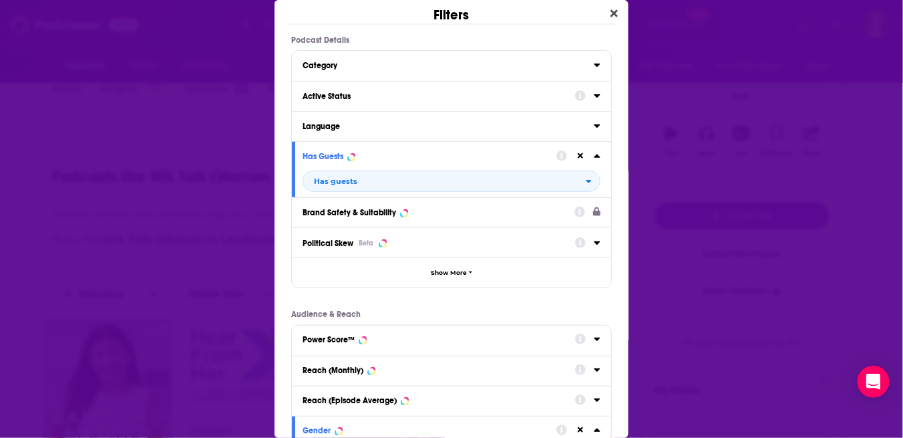
click at [391, 94] on div "Active Status" at bounding box center [435, 96] width 264 height 9
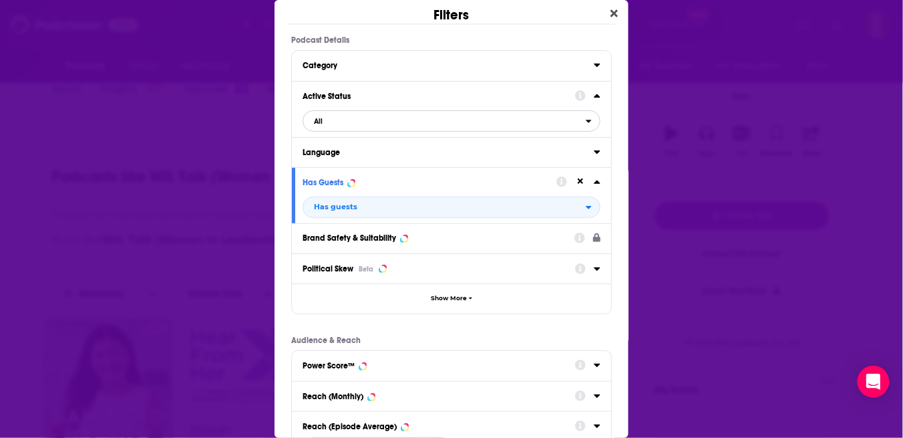
click at [359, 125] on span "All" at bounding box center [444, 120] width 283 height 17
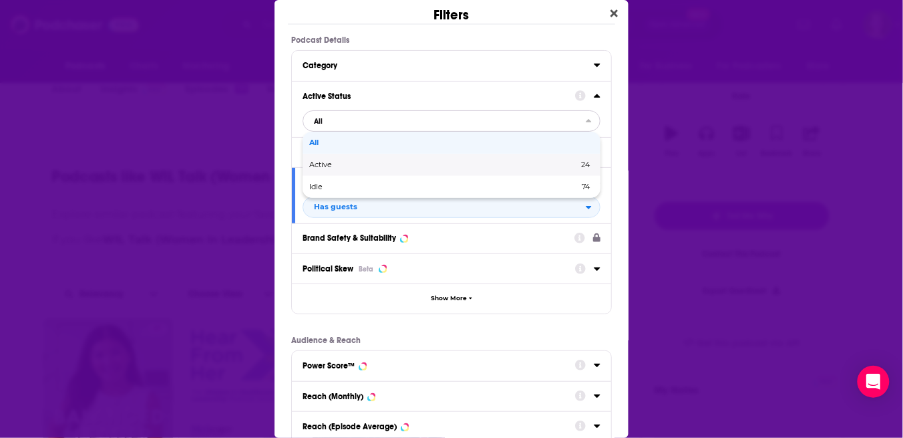
click at [325, 163] on span "Active" at bounding box center [382, 164] width 146 height 7
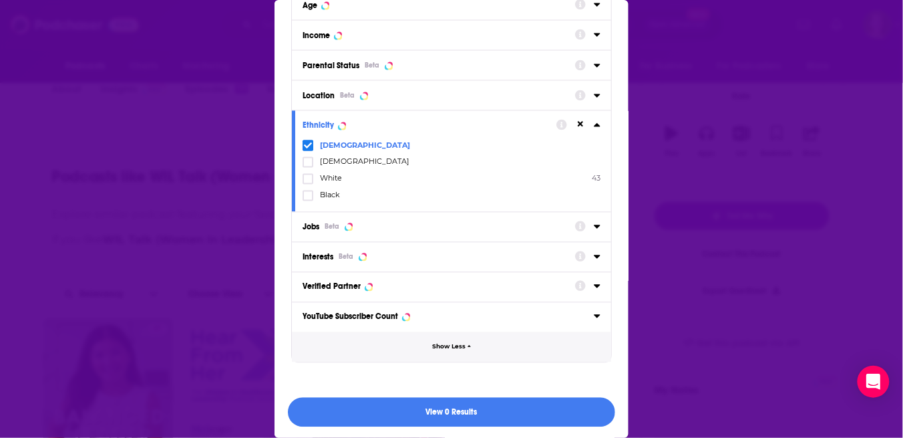
scroll to position [570, 0]
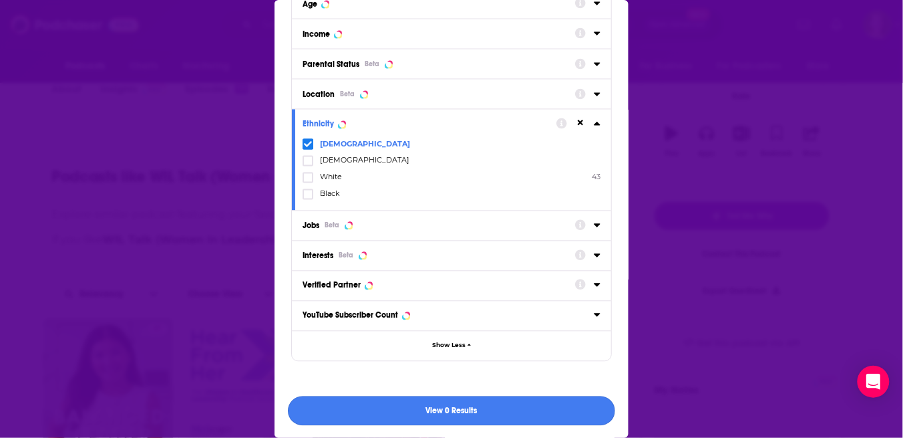
click at [437, 408] on button "View 0 Results" at bounding box center [451, 411] width 327 height 30
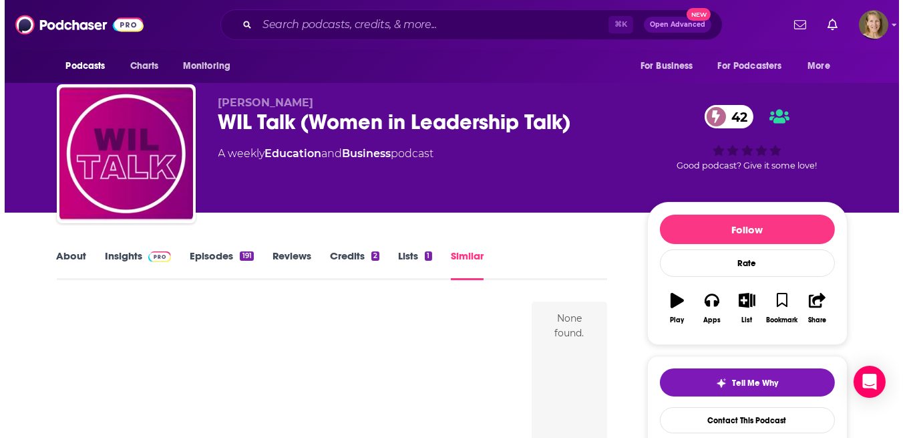
scroll to position [0, 0]
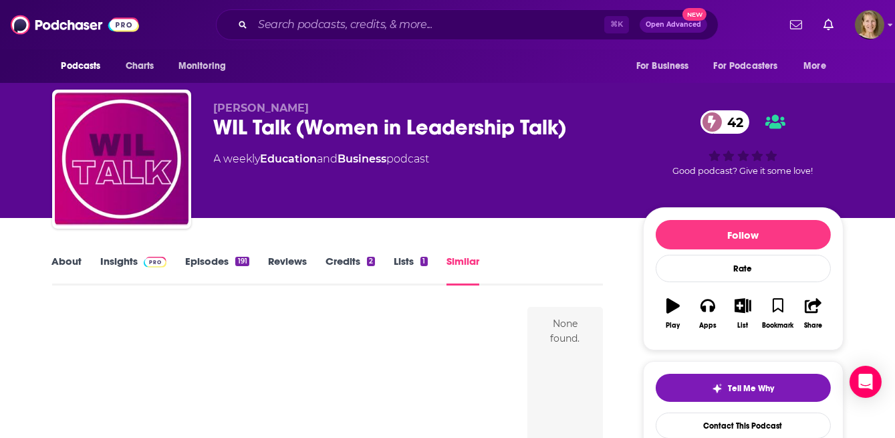
click at [460, 263] on link "Similar" at bounding box center [462, 270] width 33 height 31
click at [88, 63] on span "Podcasts" at bounding box center [80, 66] width 39 height 19
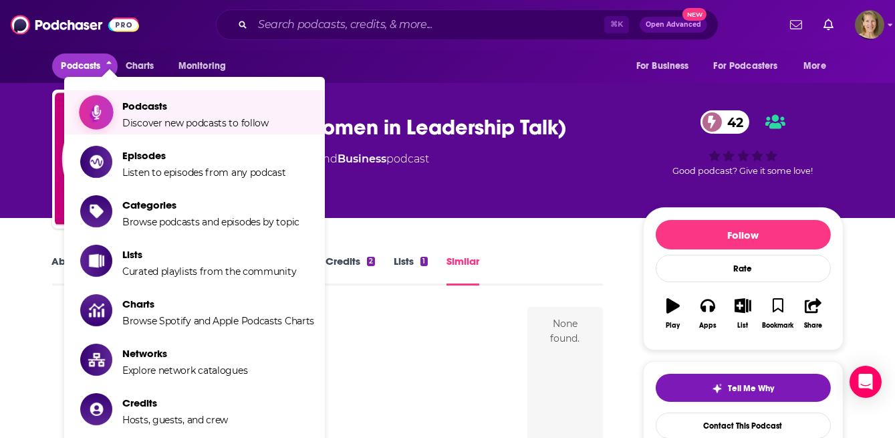
click at [147, 104] on span "Podcasts" at bounding box center [195, 106] width 146 height 13
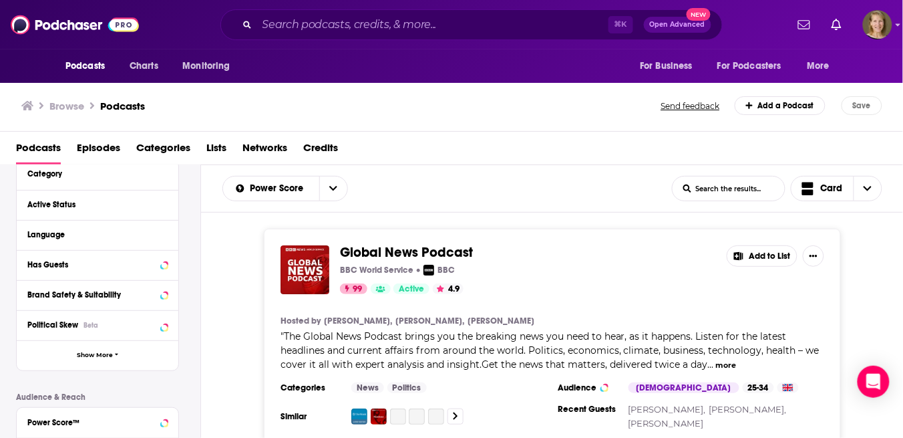
scroll to position [124, 0]
click at [116, 176] on div "Category" at bounding box center [89, 173] width 125 height 9
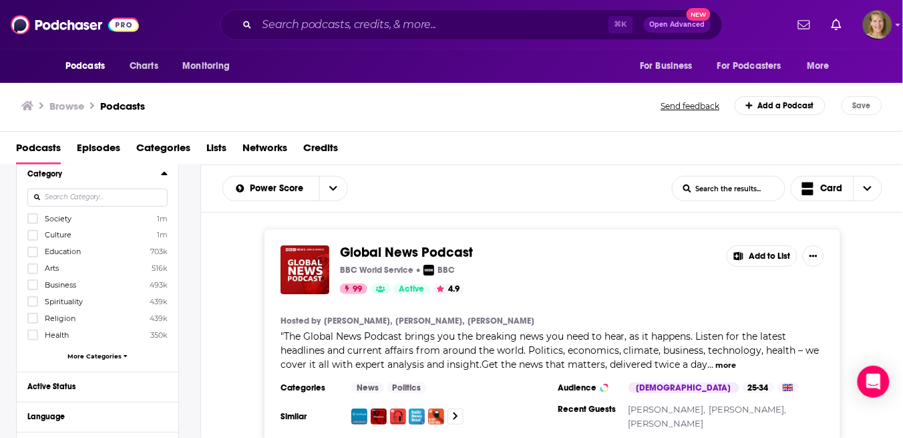
click at [57, 216] on span "Society" at bounding box center [58, 218] width 27 height 9
click at [33, 222] on input "multiSelectOption-society-0" at bounding box center [33, 222] width 0 height 0
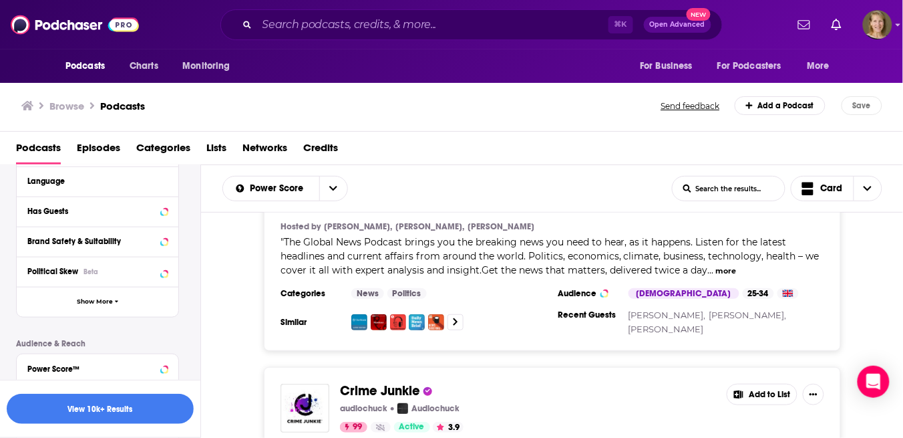
scroll to position [367, 0]
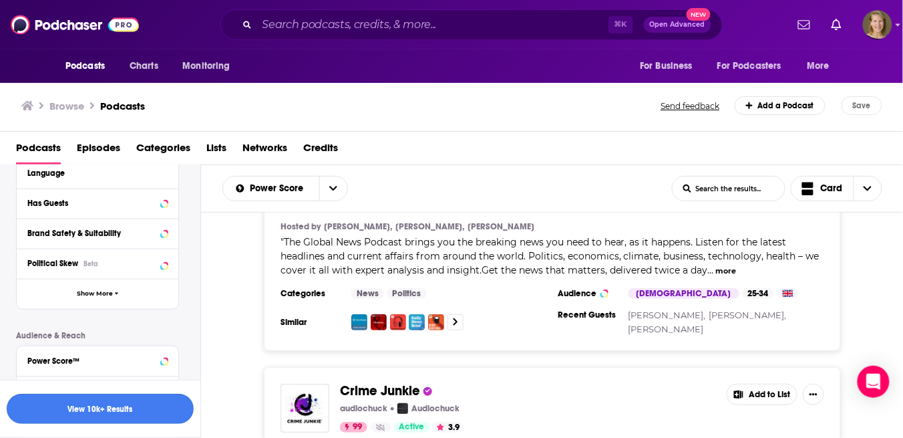
click at [88, 415] on button "View 10k+ Results" at bounding box center [100, 408] width 187 height 30
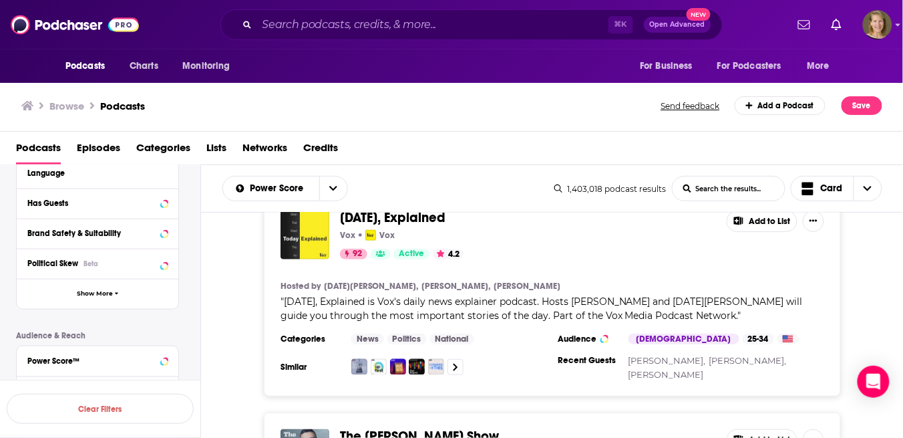
scroll to position [4249, 0]
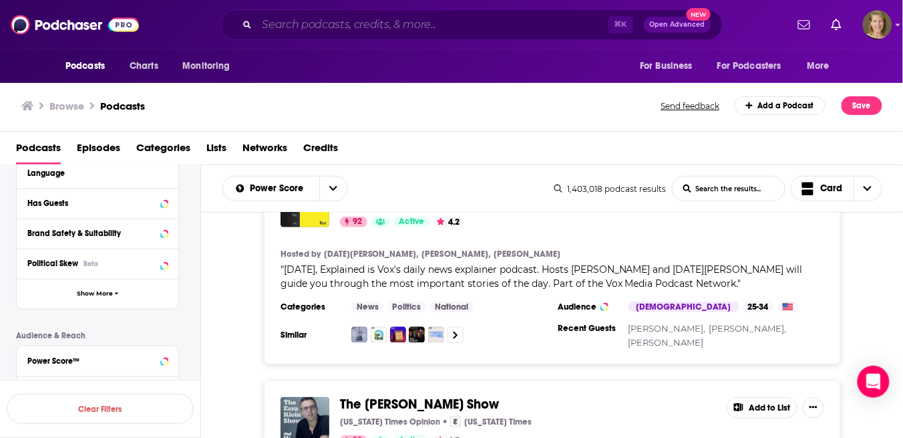
click at [293, 27] on input "Search podcasts, credits, & more..." at bounding box center [432, 24] width 351 height 21
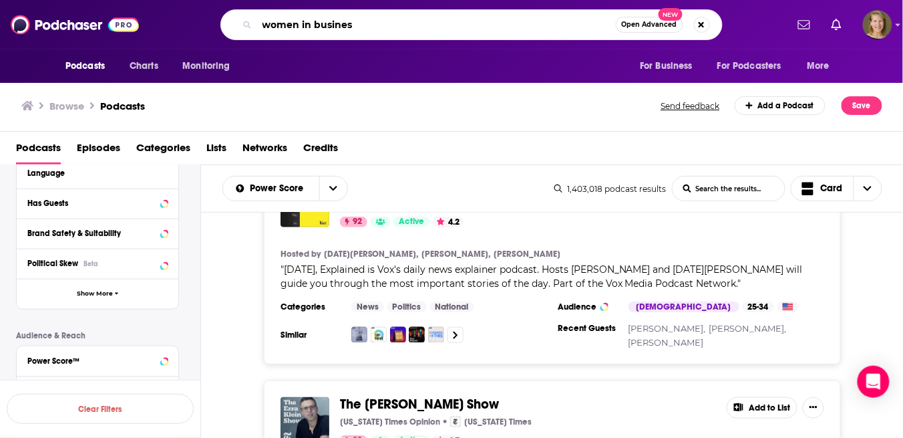
type input "women in business"
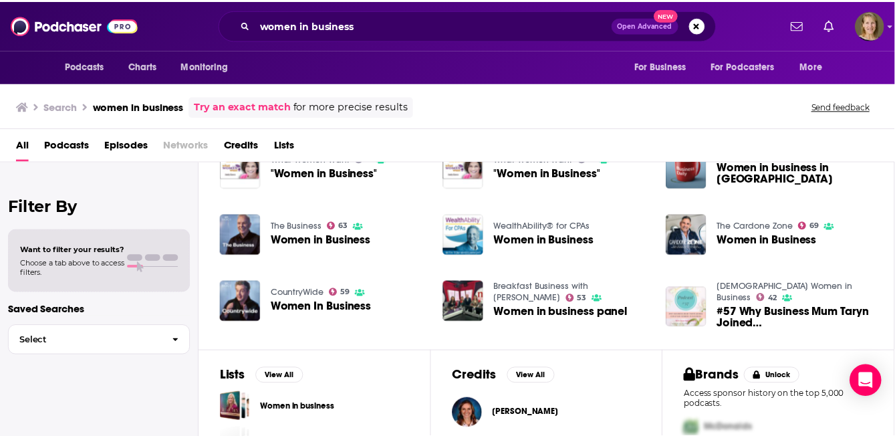
scroll to position [348, 0]
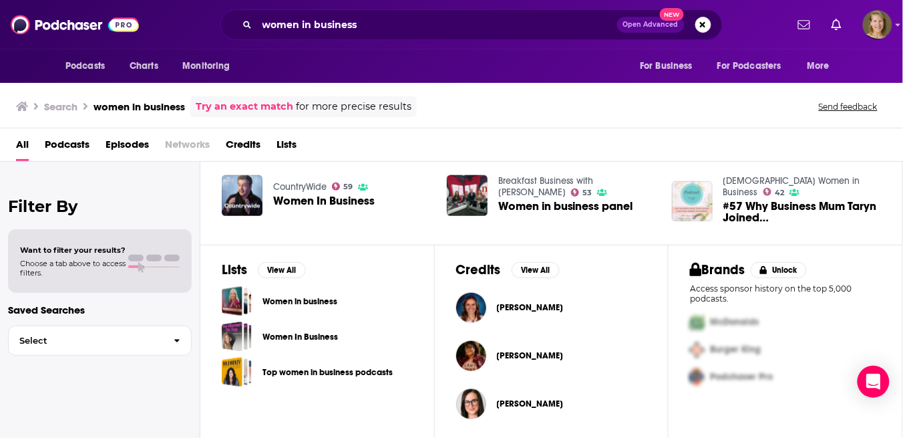
click at [338, 299] on div "Podcasts Charts Monitoring women in business Open Advanced New For Business For…" at bounding box center [451, 219] width 903 height 438
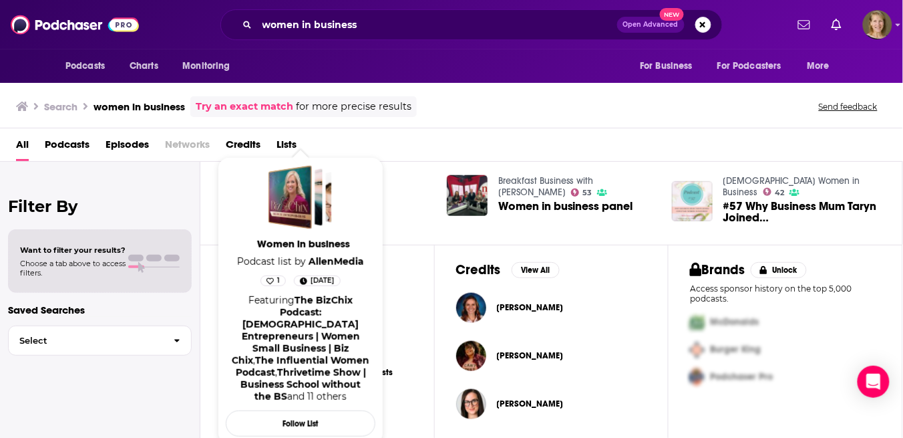
click at [277, 247] on span "Women in business" at bounding box center [303, 243] width 150 height 13
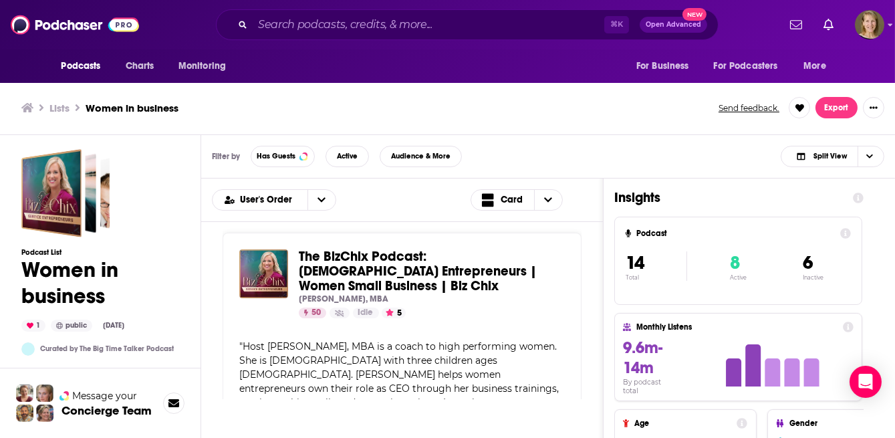
scroll to position [3, 0]
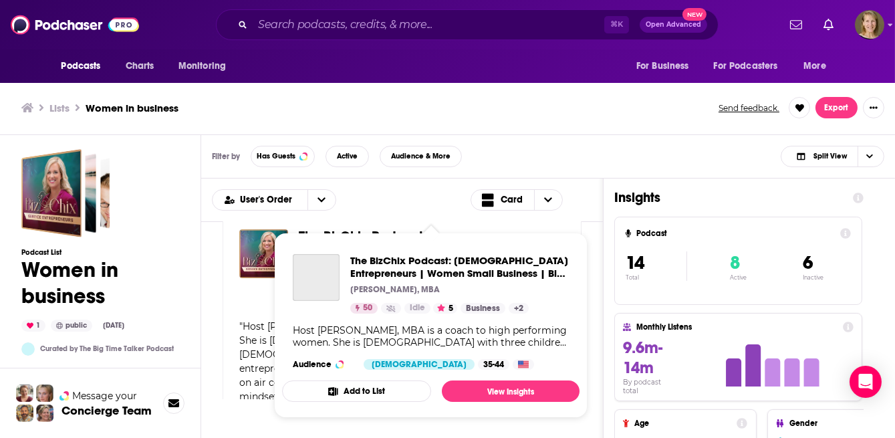
scroll to position [251, 0]
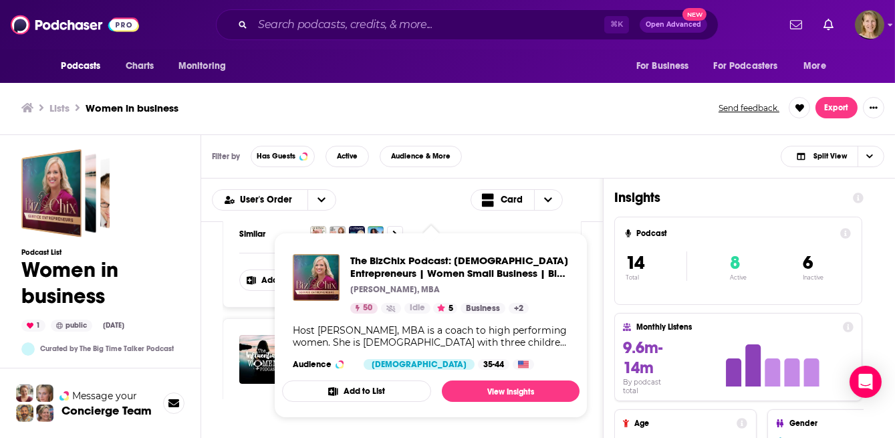
click at [603, 252] on div "The BizChix Podcast: Female Entrepreneurs | Women Small Business | Biz Chix Nat…" at bounding box center [401, 310] width 401 height 177
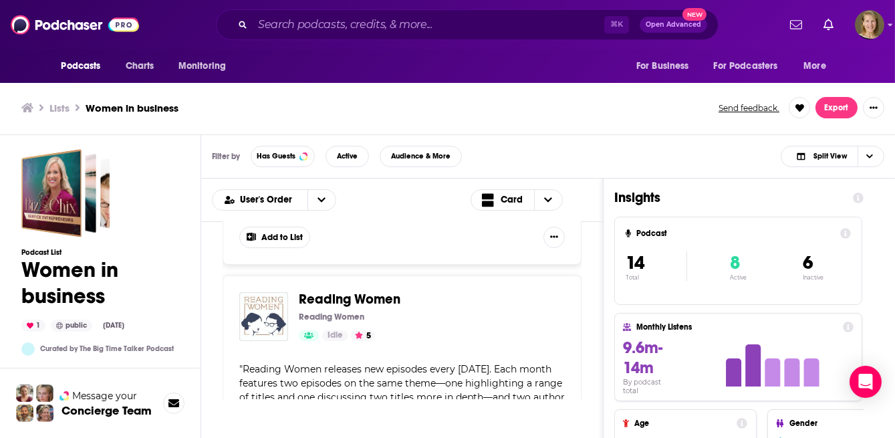
scroll to position [938, 0]
